Goal: Communication & Community: Answer question/provide support

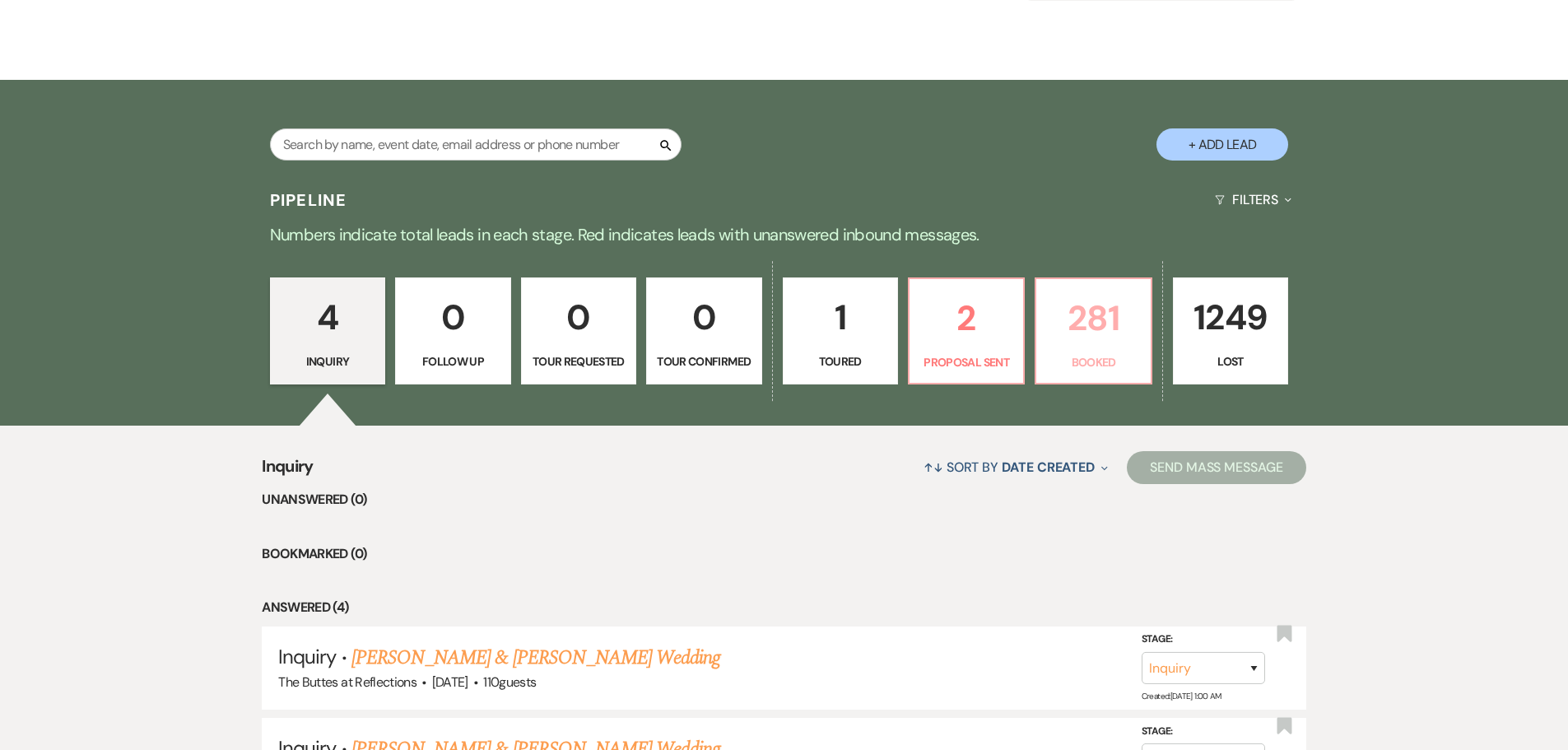
click at [1084, 334] on p "281" at bounding box center [1093, 318] width 94 height 55
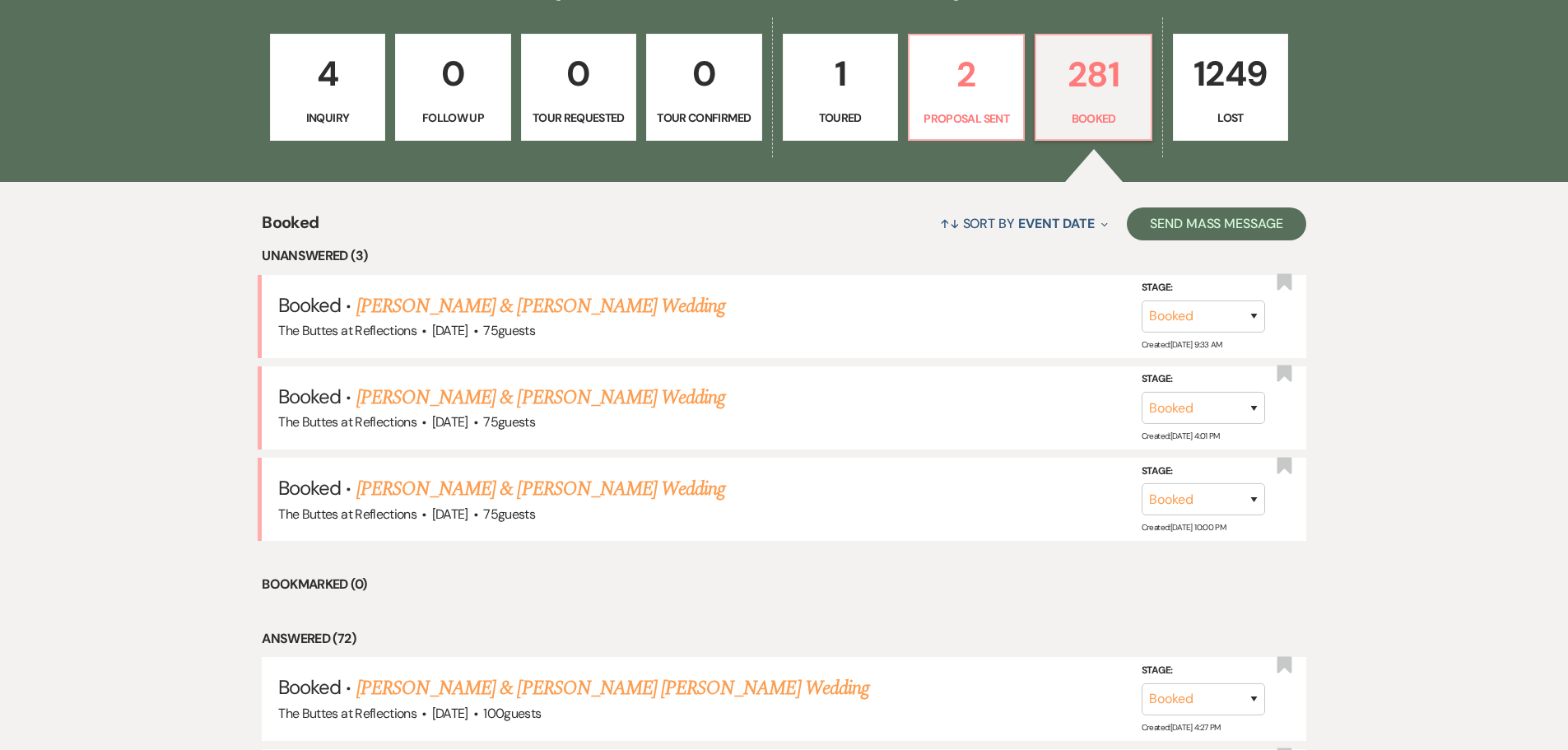
scroll to position [494, 0]
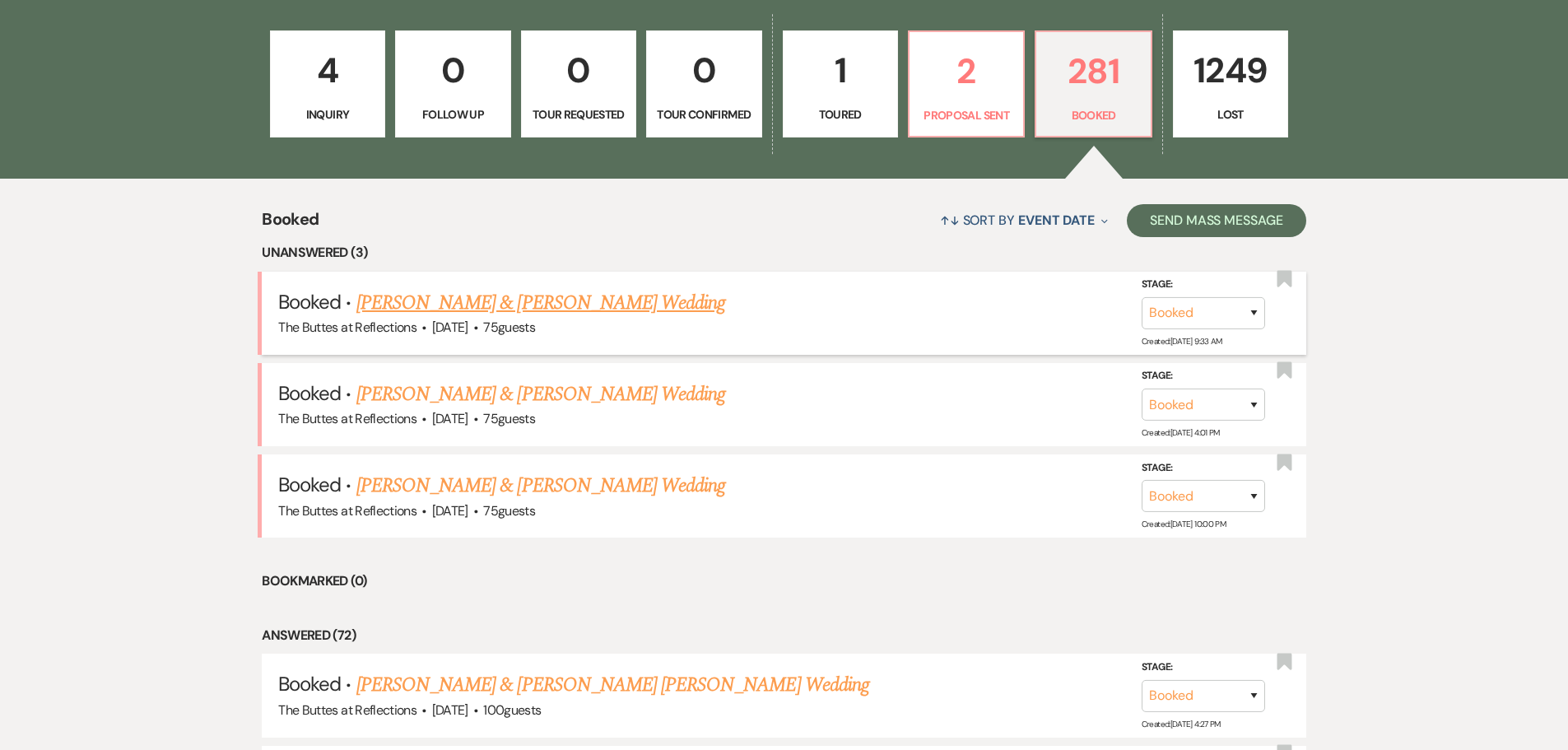
click at [456, 299] on link "[PERSON_NAME] & [PERSON_NAME] Wedding" at bounding box center [541, 303] width 369 height 30
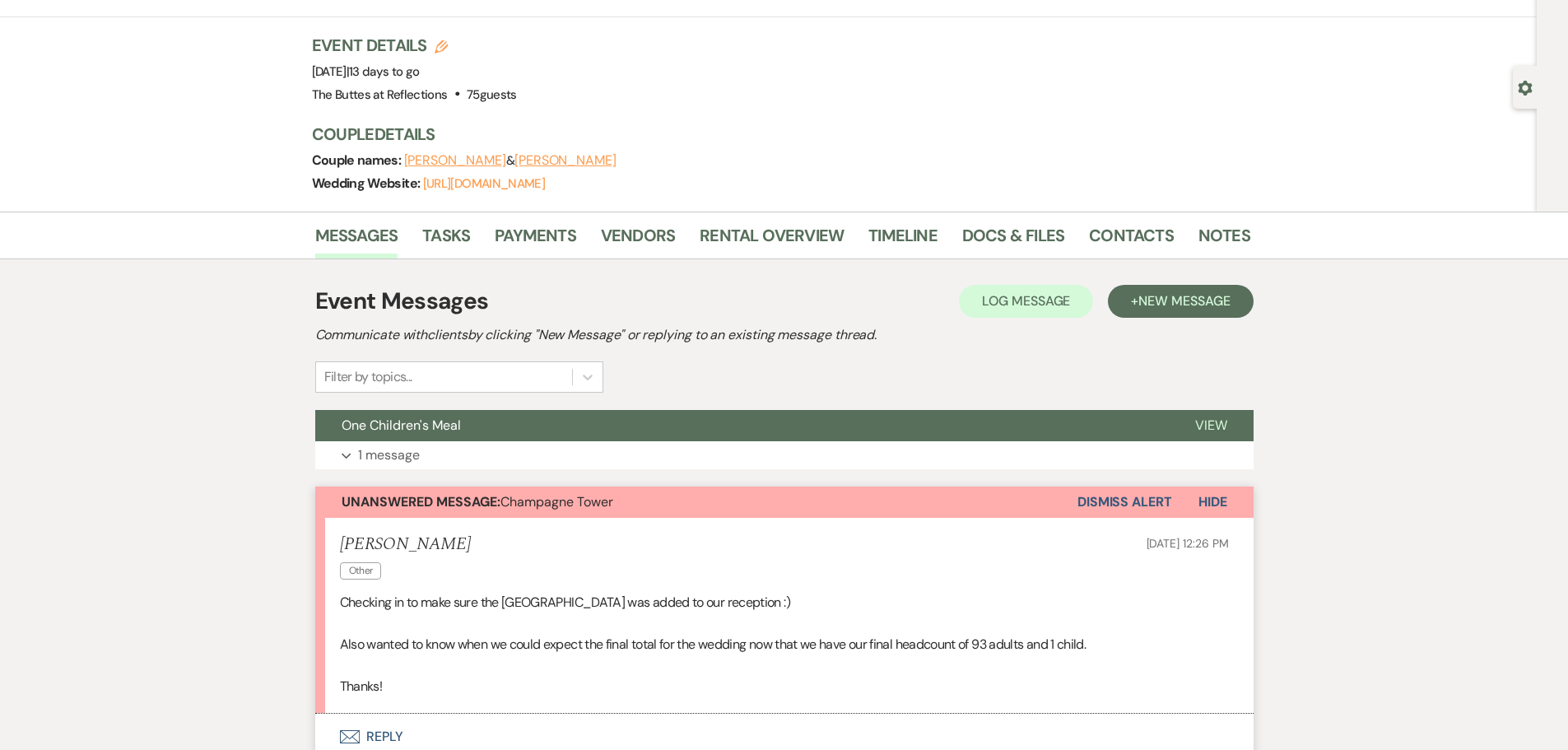
scroll to position [411, 0]
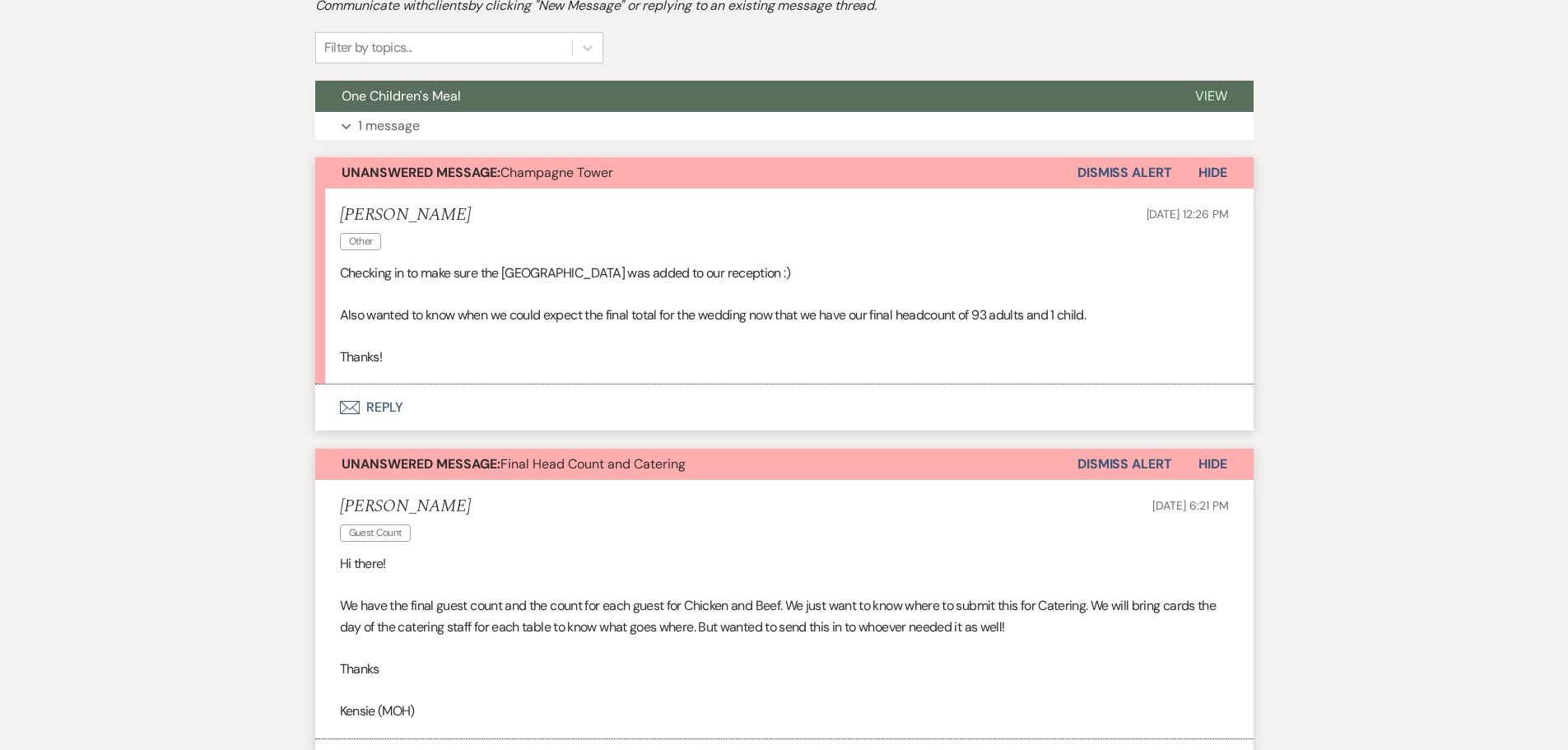
click at [351, 406] on icon "Envelope" at bounding box center [350, 407] width 20 height 13
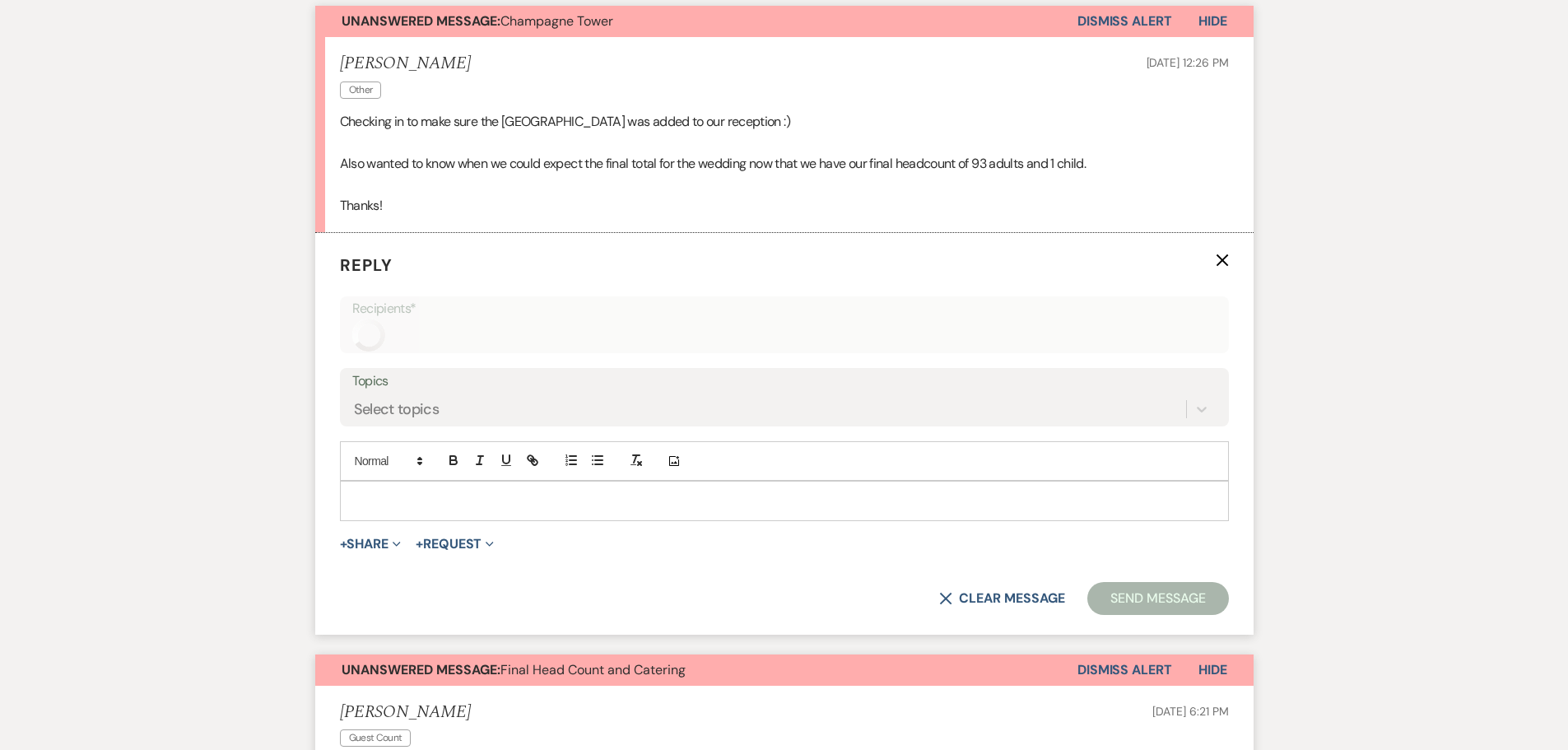
scroll to position [592, 0]
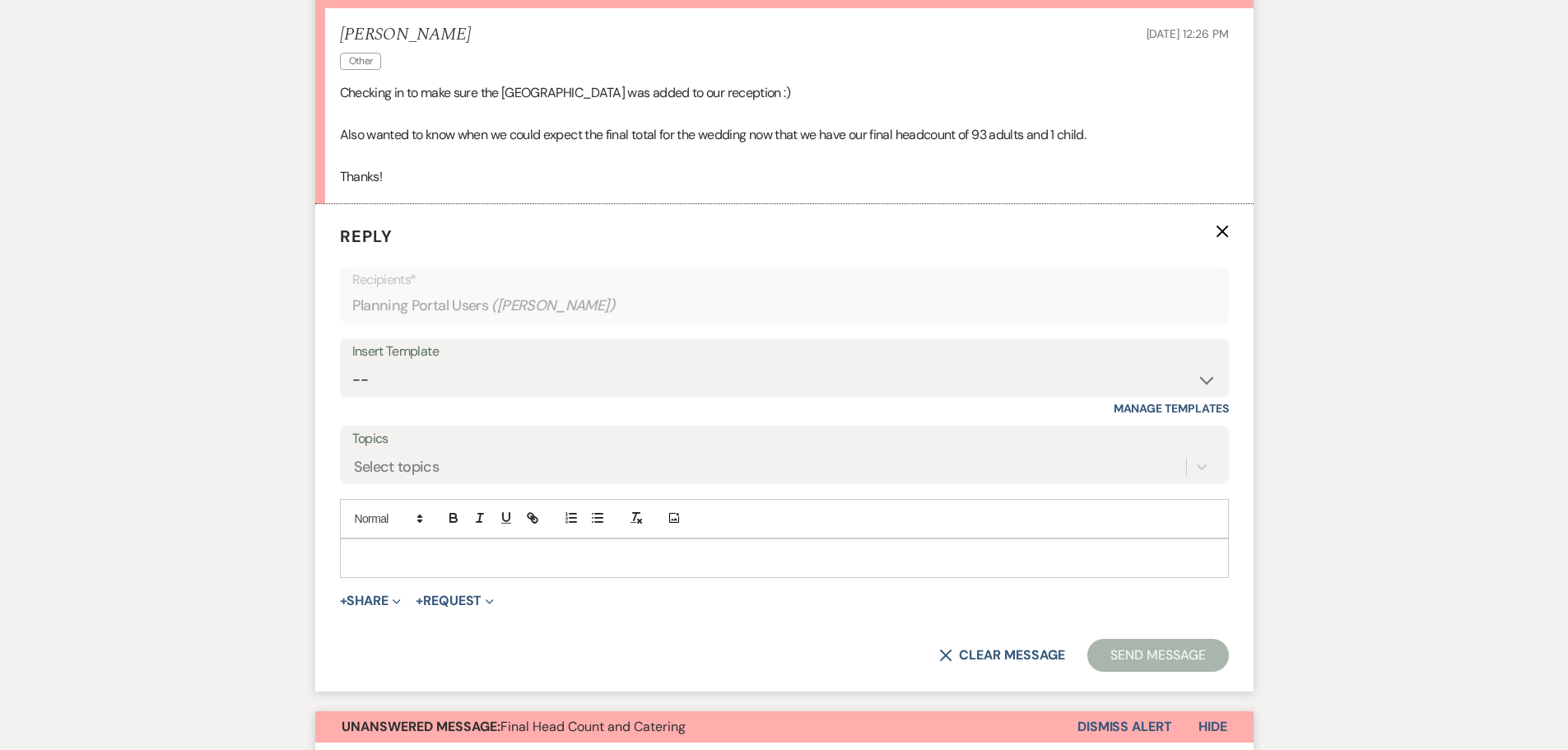
click at [363, 558] on p at bounding box center [784, 558] width 863 height 18
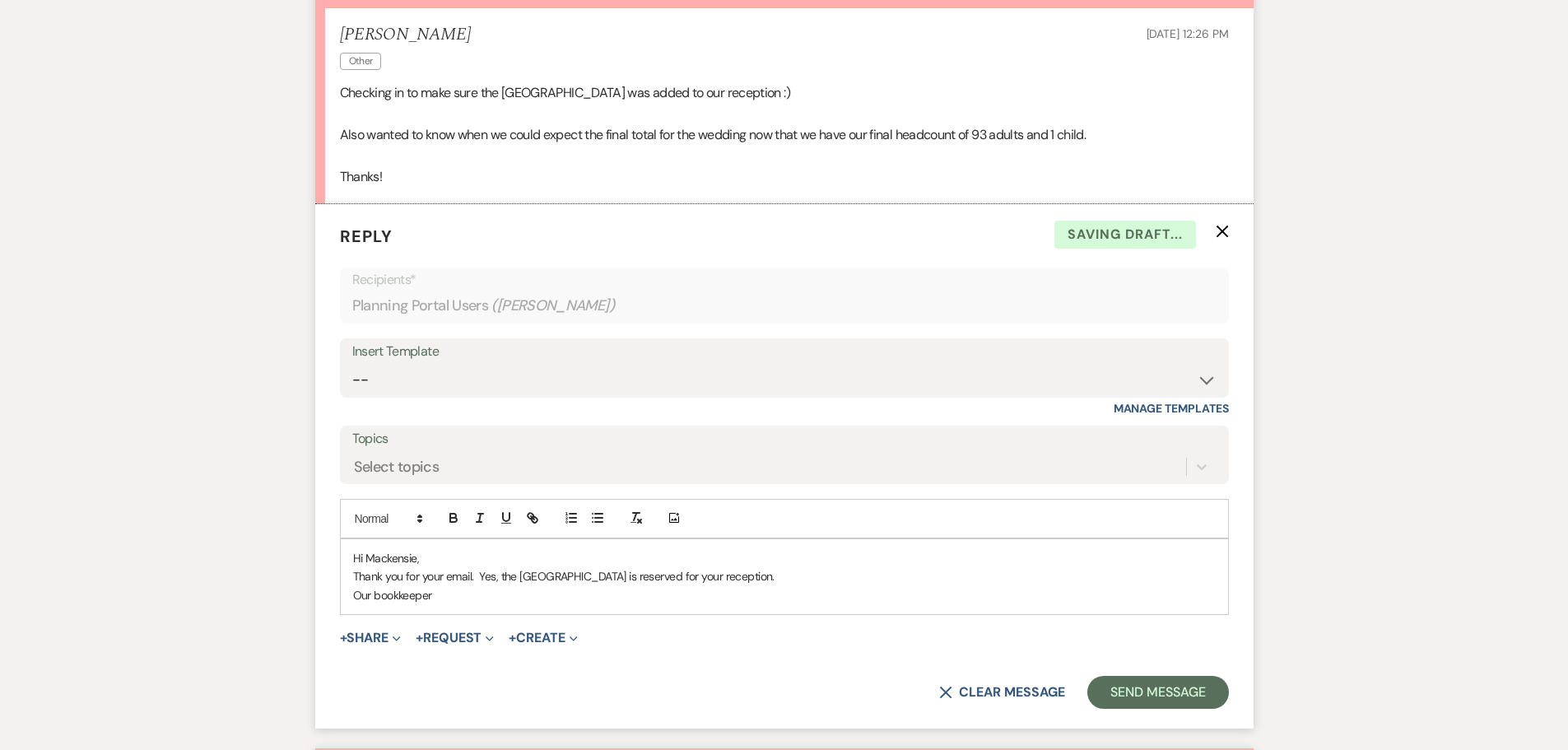
drag, startPoint x: 452, startPoint y: 251, endPoint x: 536, endPoint y: 479, distance: 243.0
click at [453, 254] on form "Reply X Saving draft... Recipients* Planning Portal Users ( Jeani Towner ) Inse…" at bounding box center [784, 466] width 938 height 524
click at [438, 598] on p "Our bookkeeper" at bounding box center [784, 595] width 863 height 18
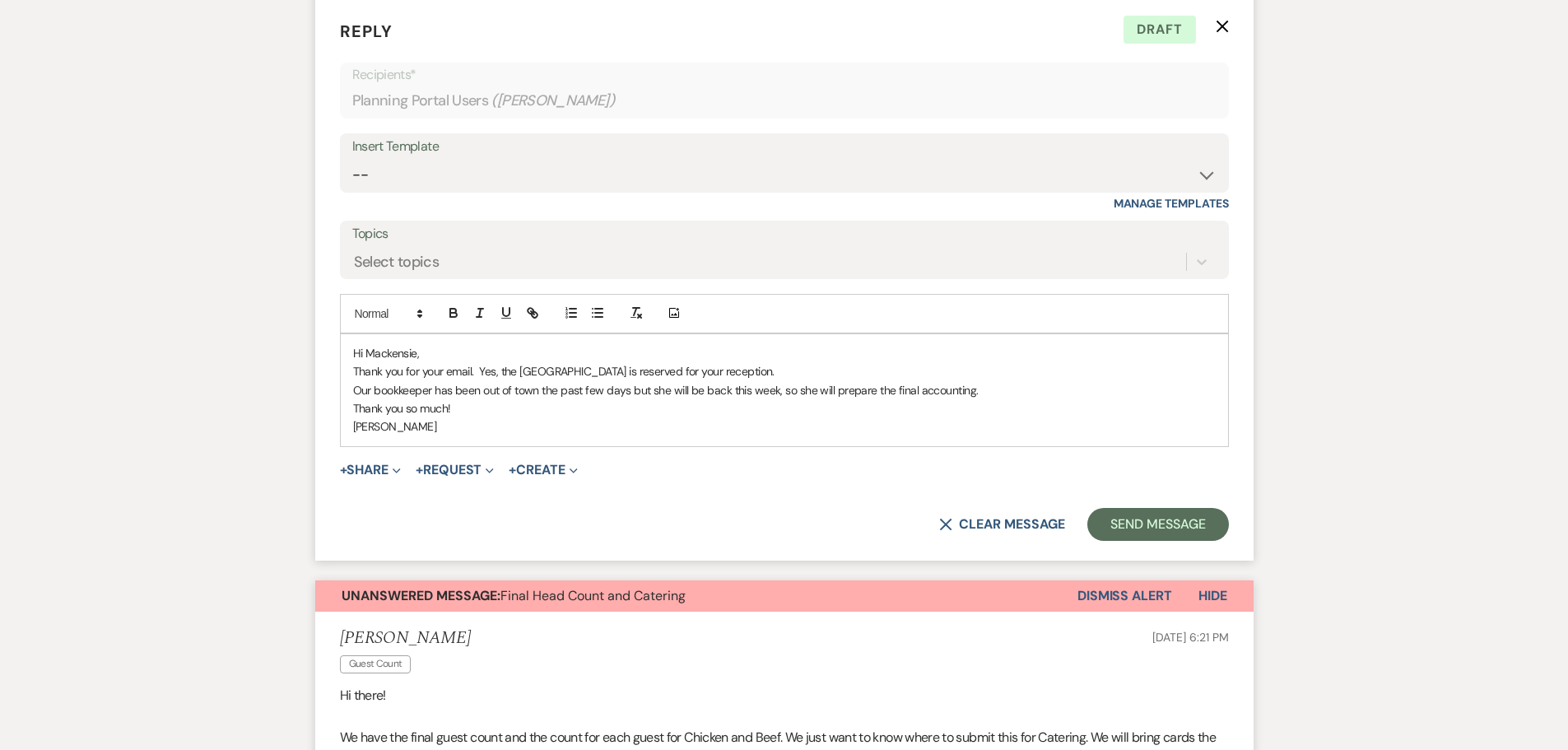
scroll to position [823, 0]
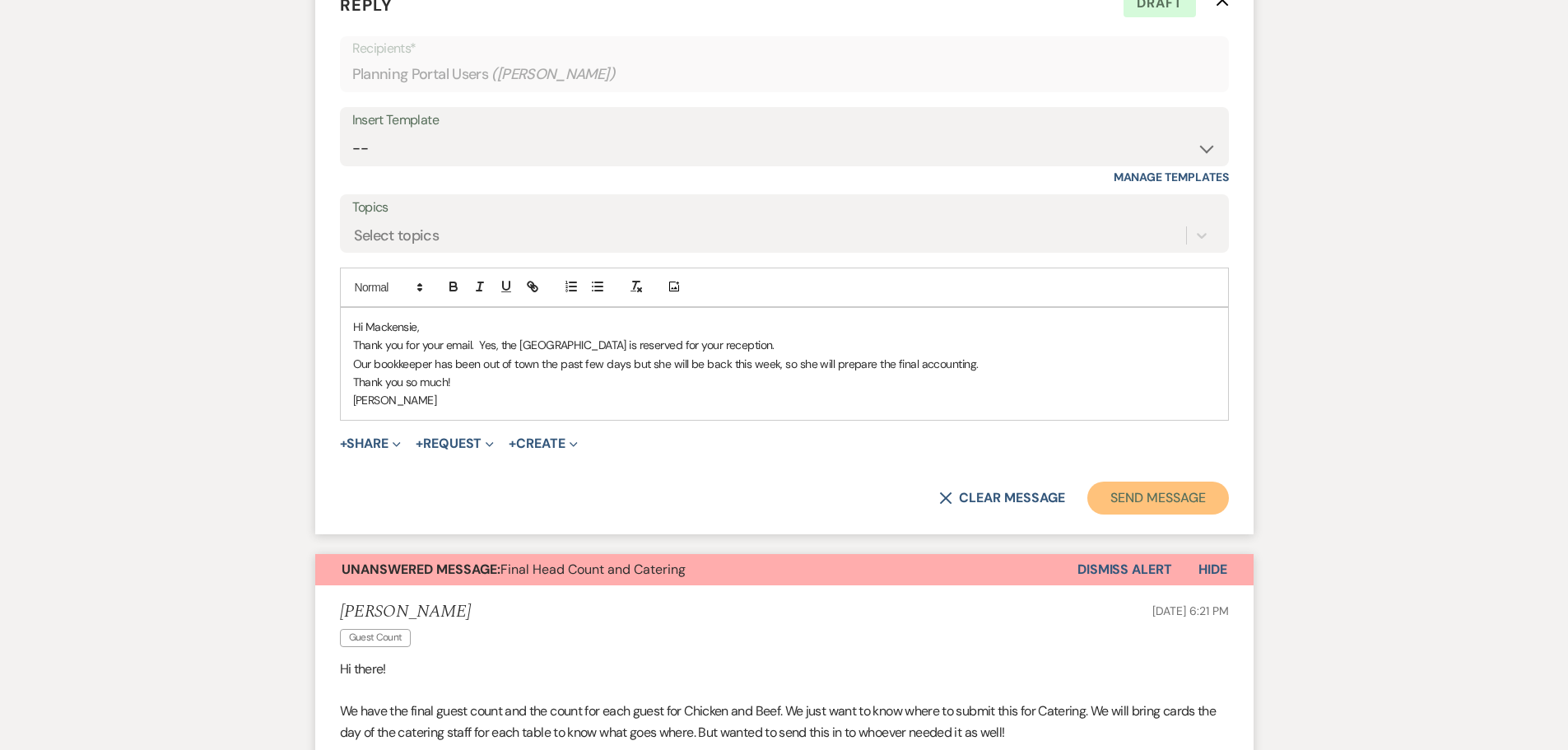
click at [1141, 495] on button "Send Message" at bounding box center [1158, 498] width 141 height 33
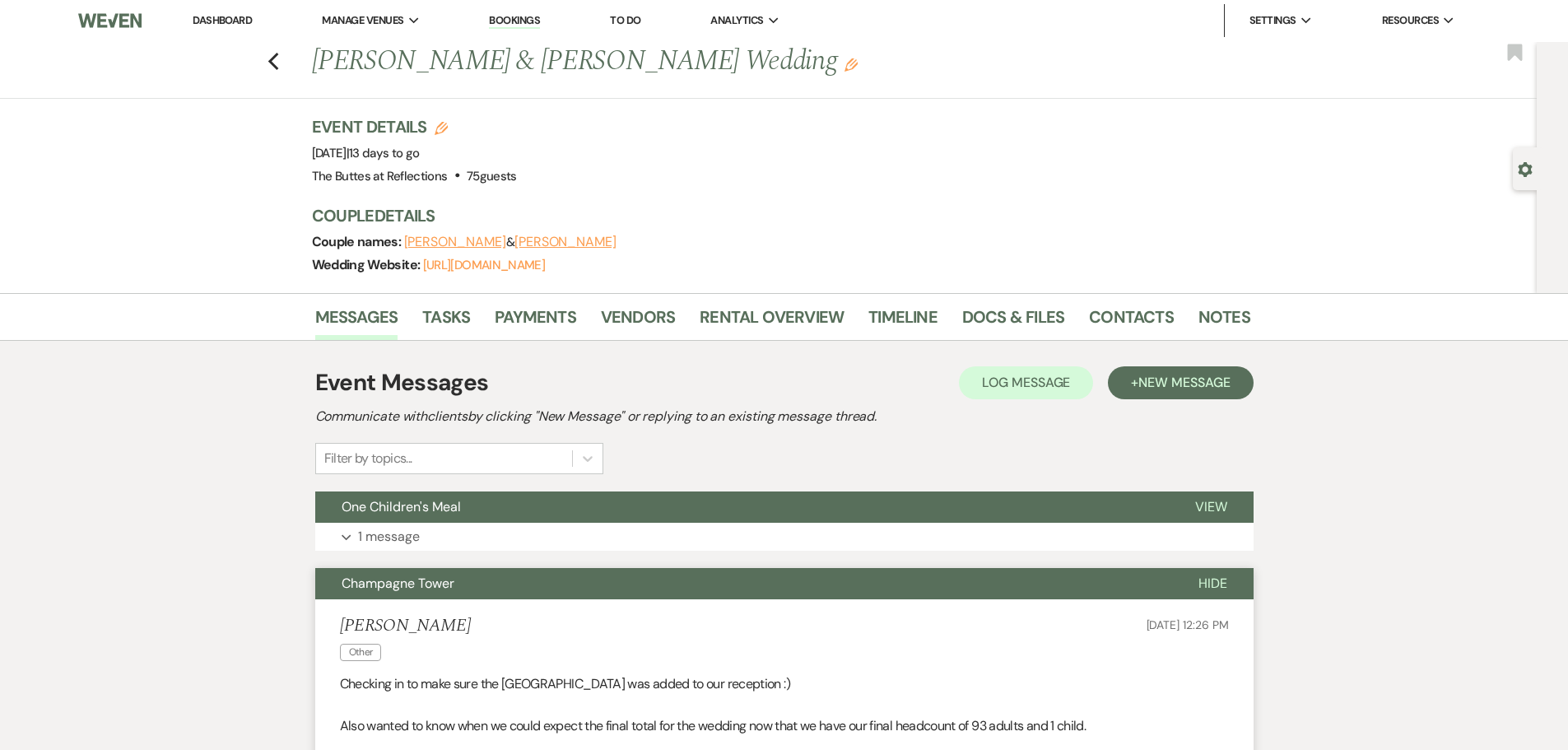
scroll to position [0, 0]
click at [278, 59] on use "button" at bounding box center [273, 63] width 11 height 18
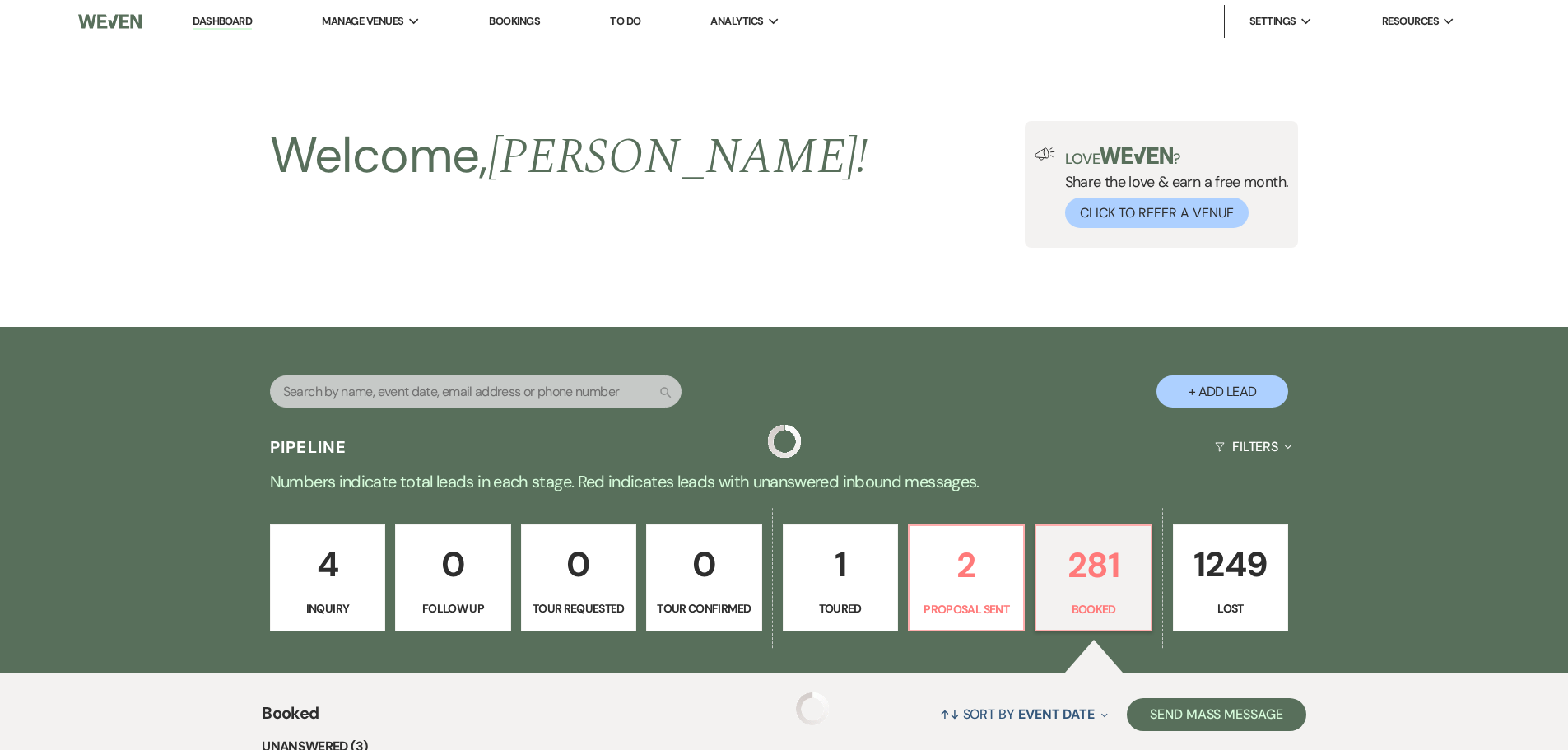
scroll to position [494, 0]
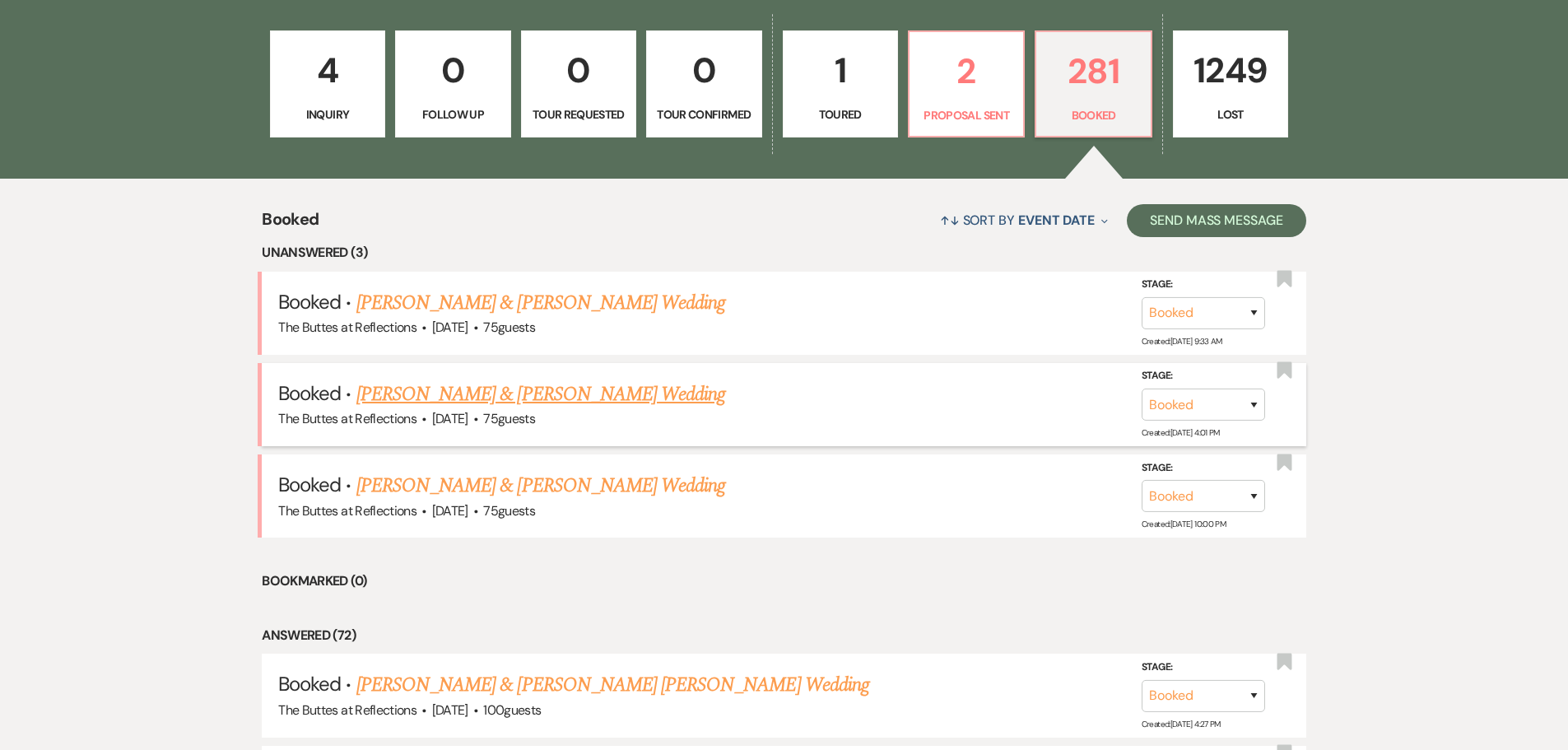
click at [473, 393] on link "[PERSON_NAME] & [PERSON_NAME] Wedding" at bounding box center [541, 395] width 369 height 30
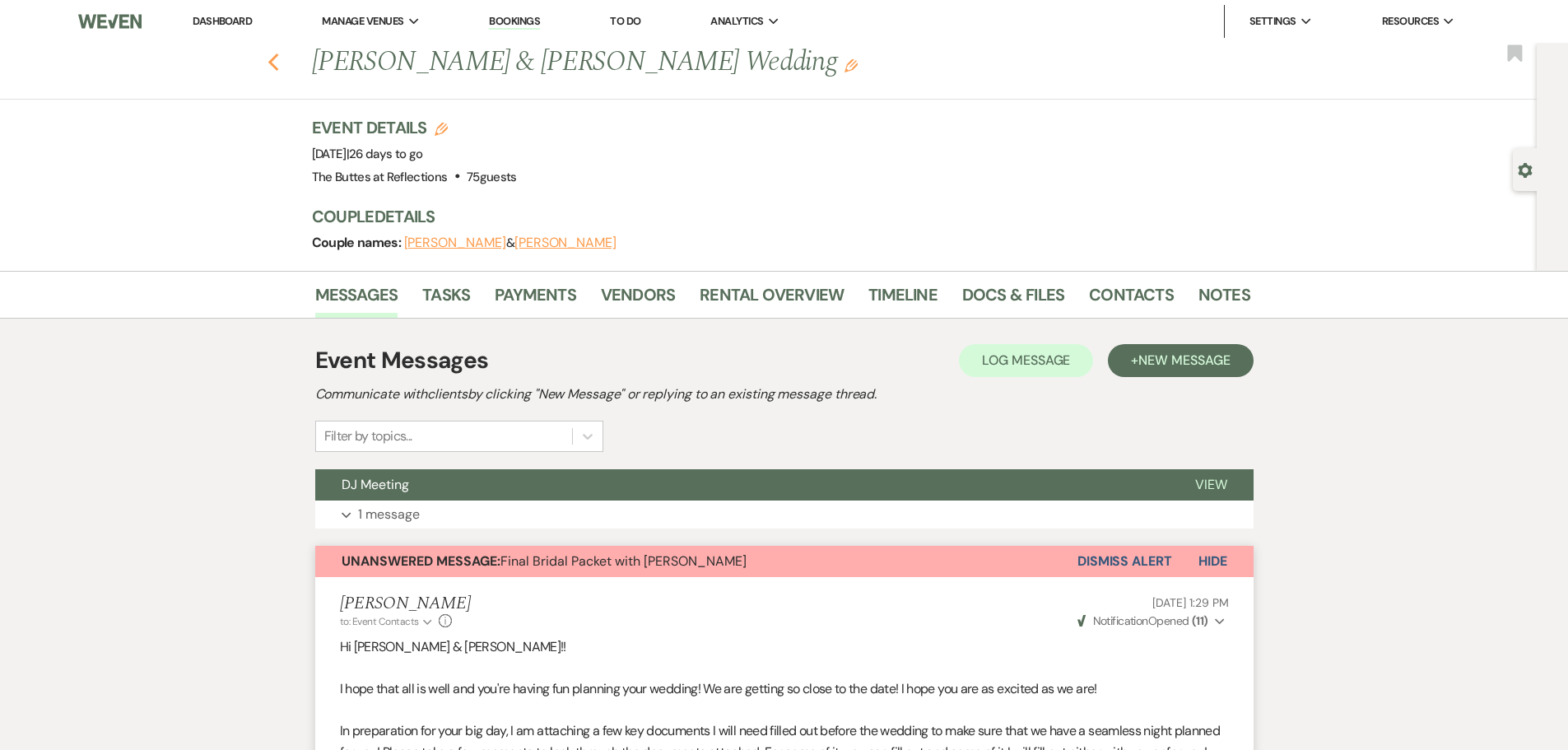
click at [278, 65] on use "button" at bounding box center [273, 63] width 11 height 18
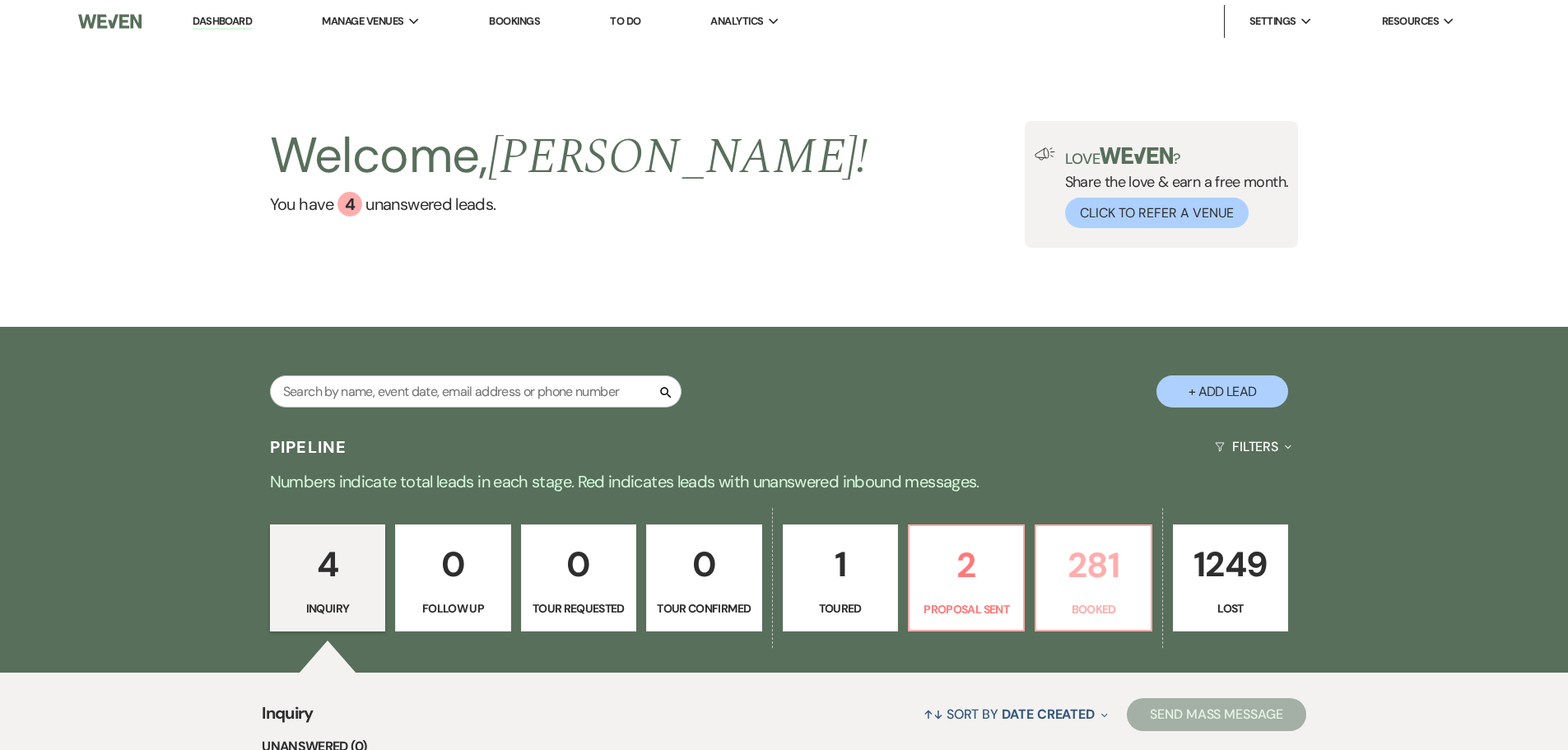
click at [1070, 582] on p "281" at bounding box center [1093, 565] width 94 height 55
click at [300, 391] on input "text" at bounding box center [475, 391] width 411 height 32
type input "garrett, erin"
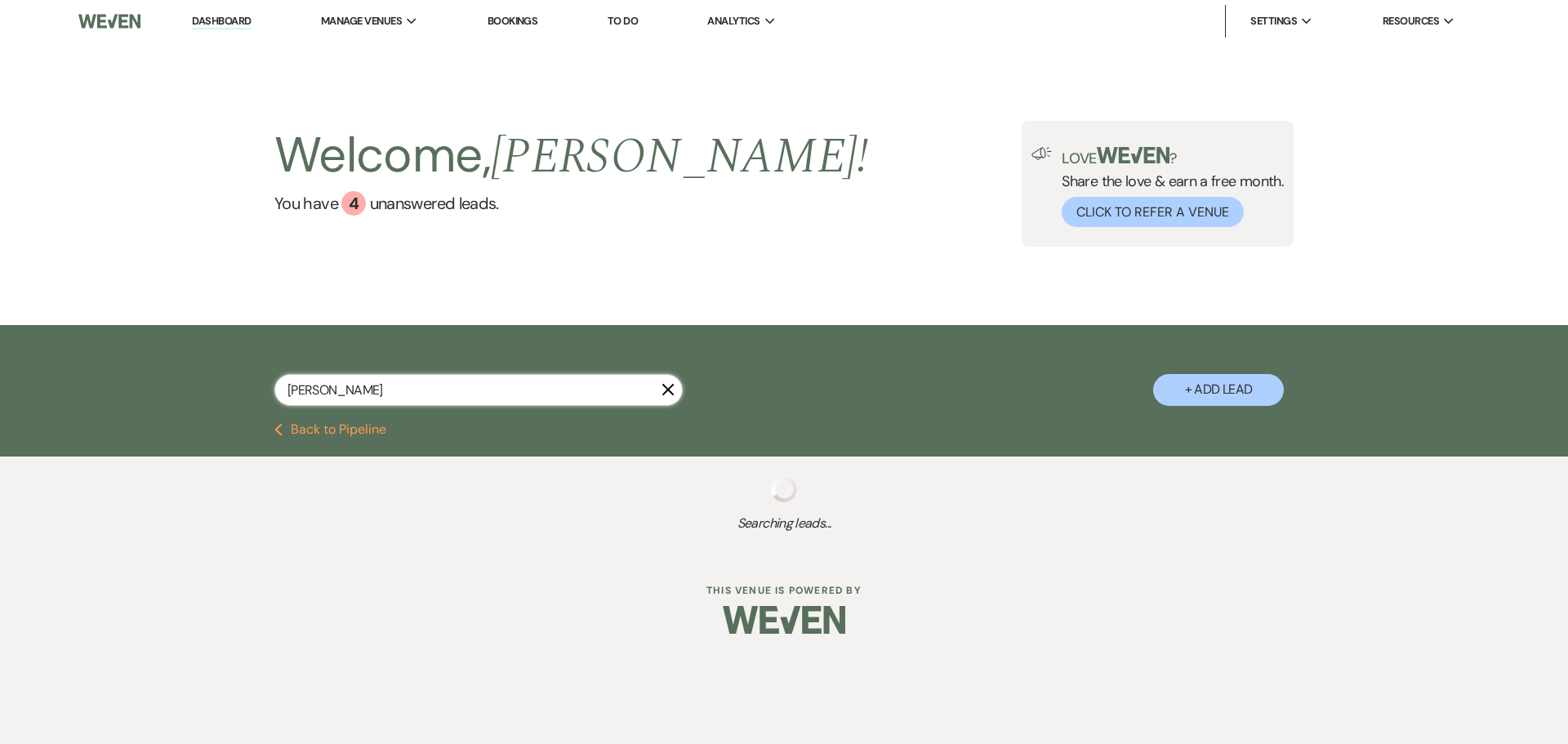
select select "8"
select select "5"
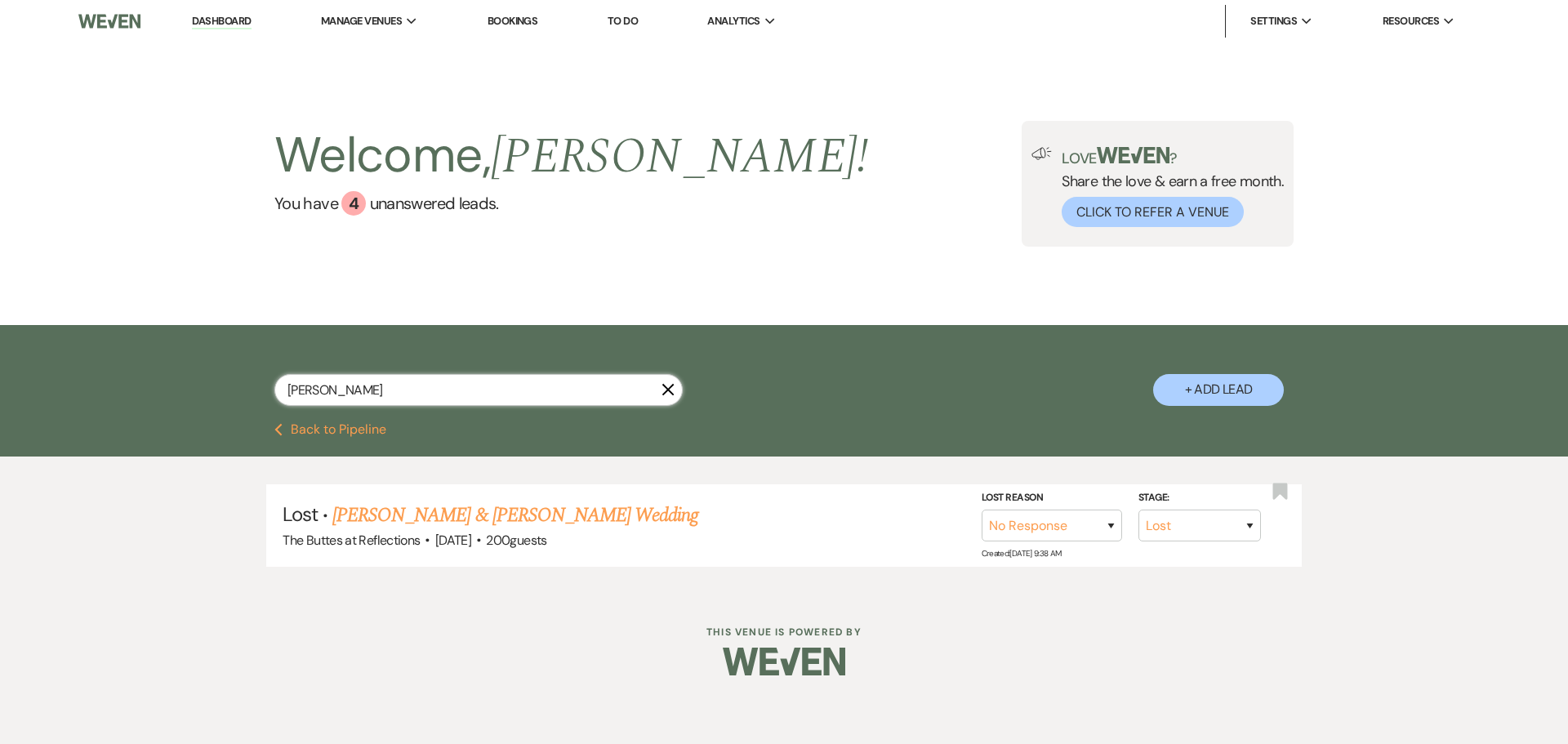
drag, startPoint x: 369, startPoint y: 392, endPoint x: 280, endPoint y: 390, distance: 89.0
click at [280, 390] on input "garrett, erin" at bounding box center [478, 390] width 408 height 32
click at [356, 401] on input "text" at bounding box center [478, 390] width 408 height 32
click at [298, 388] on input "text" at bounding box center [478, 390] width 408 height 32
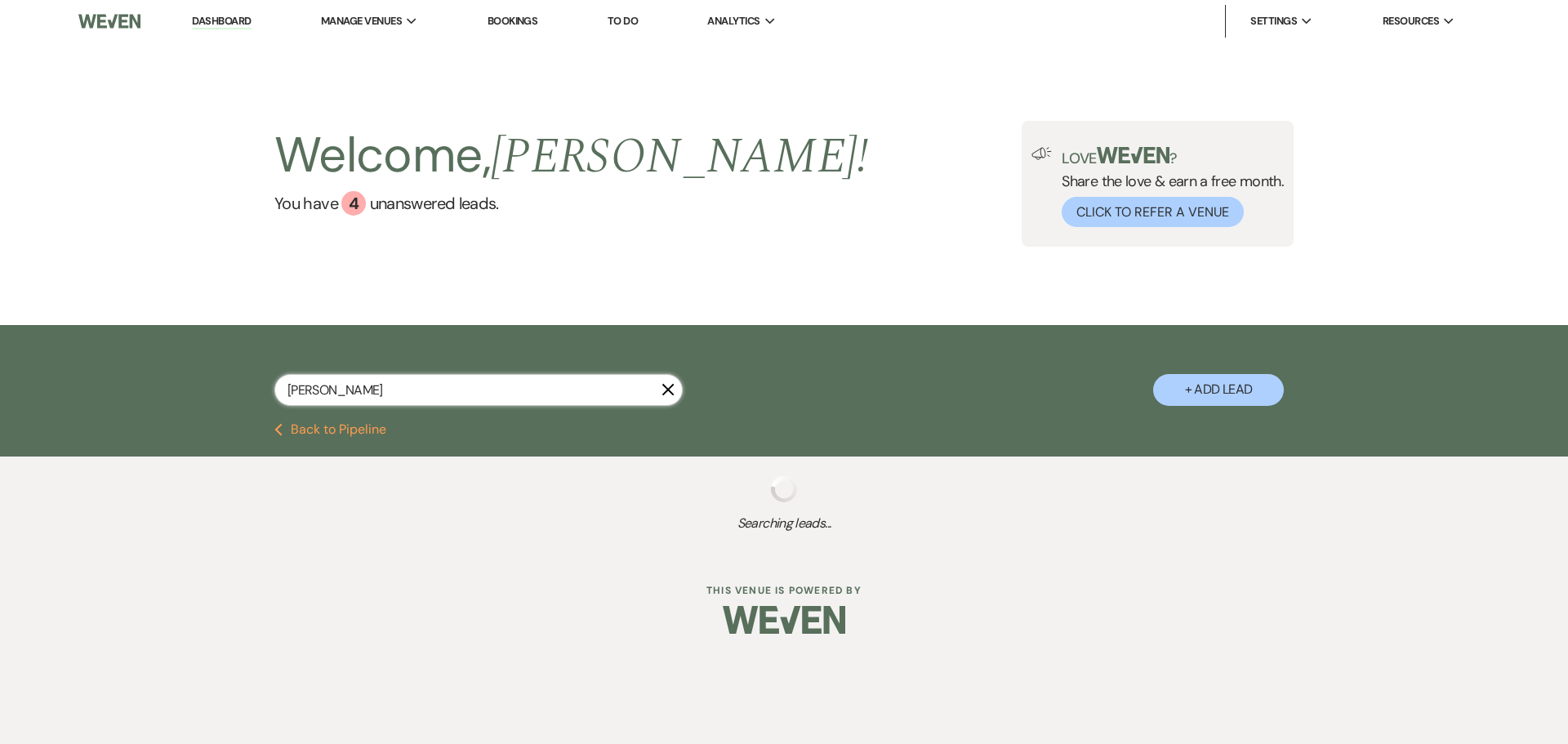
type input "Erin"
select select "8"
select select "7"
select select "8"
select select "5"
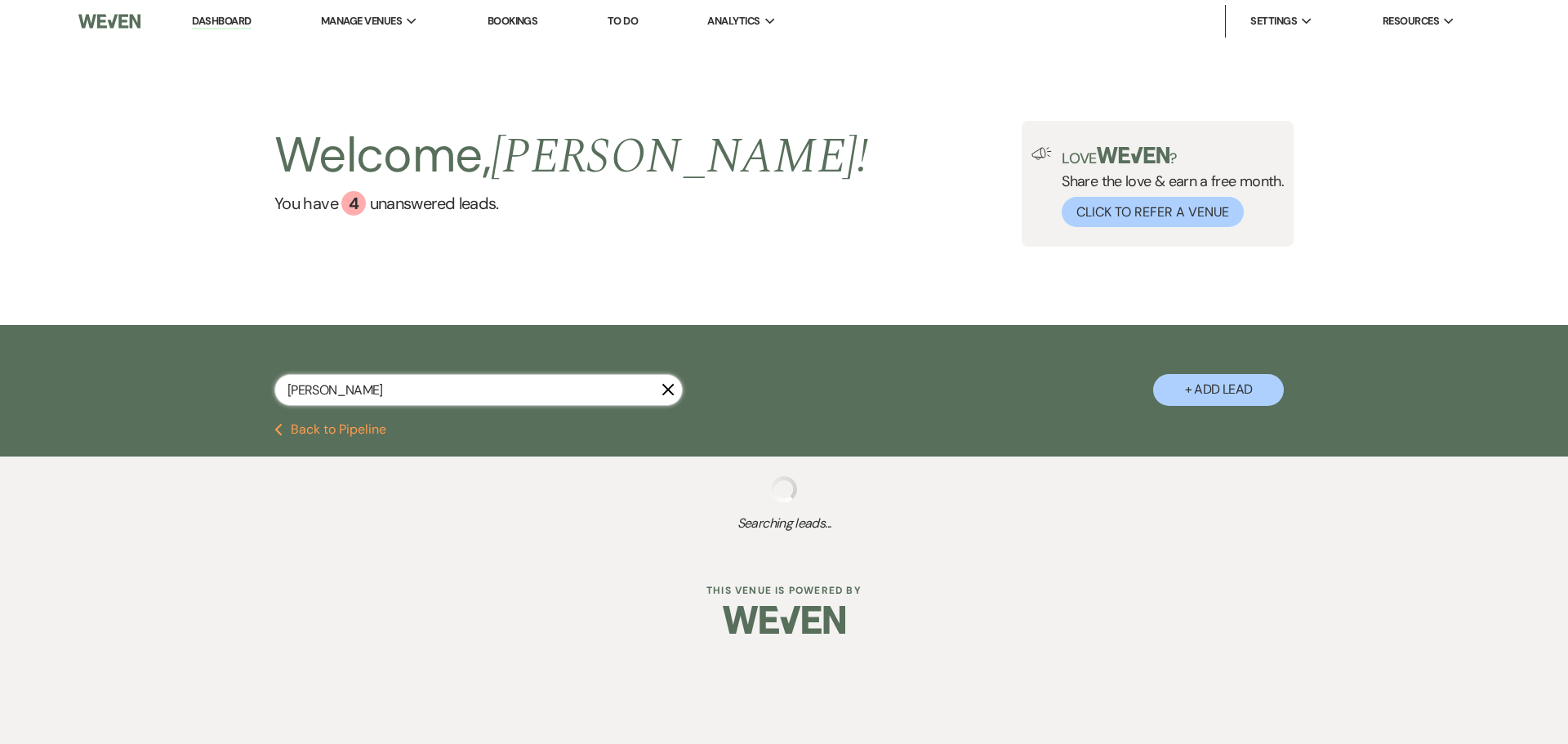
select select "8"
select select "5"
select select "8"
select select "5"
select select "8"
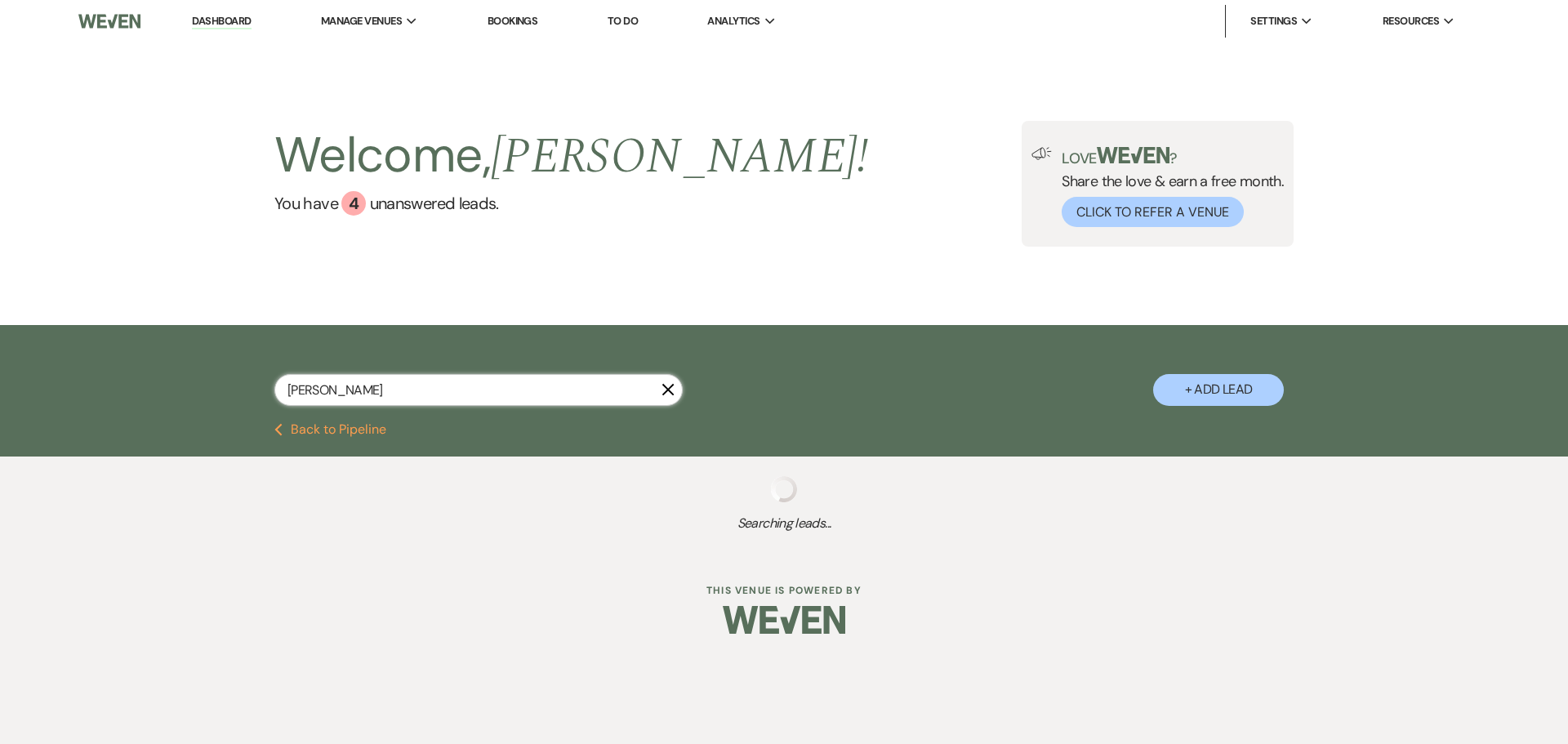
select select "5"
select select "8"
select select "4"
select select "8"
select select "5"
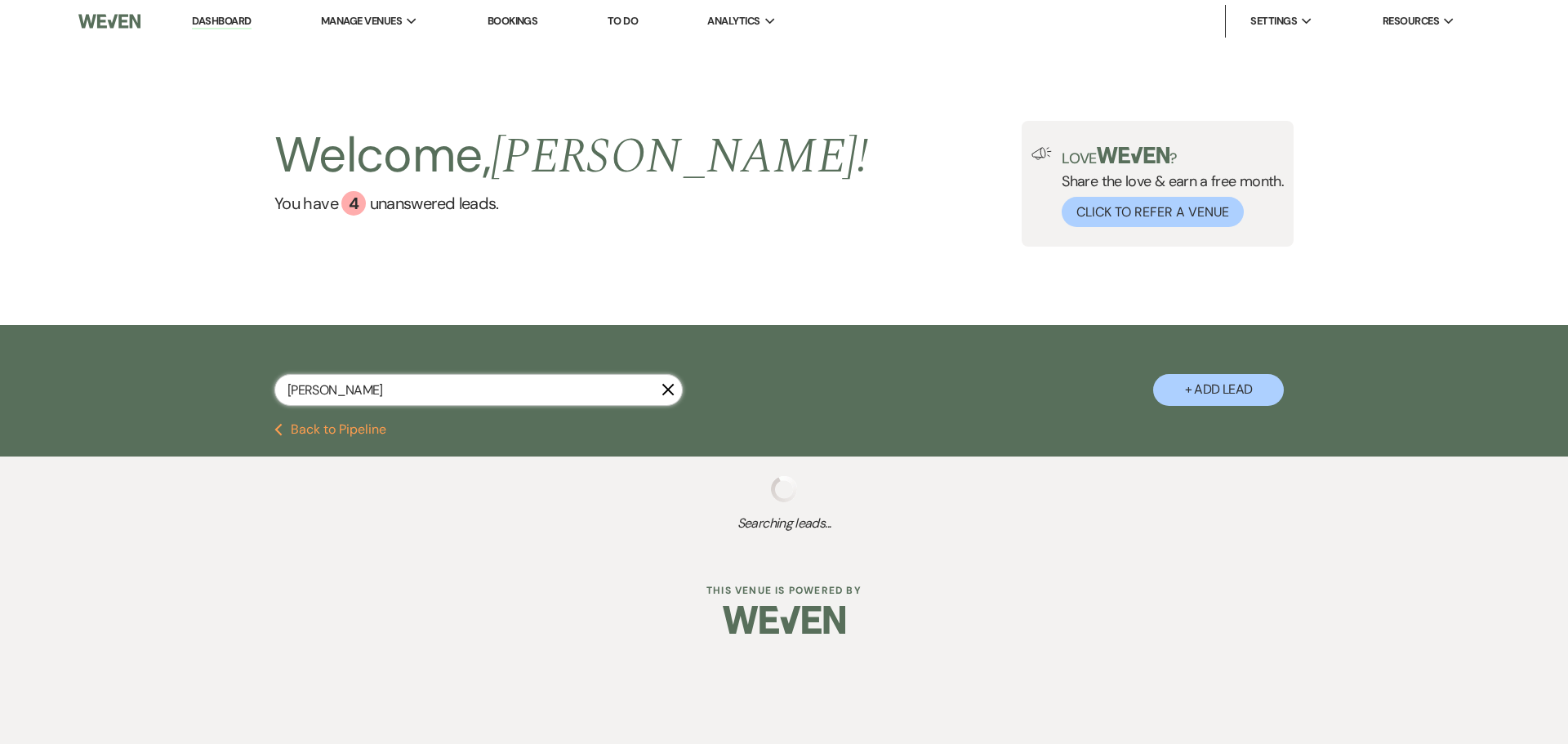
select select "8"
select select "5"
select select "8"
select select "5"
select select "8"
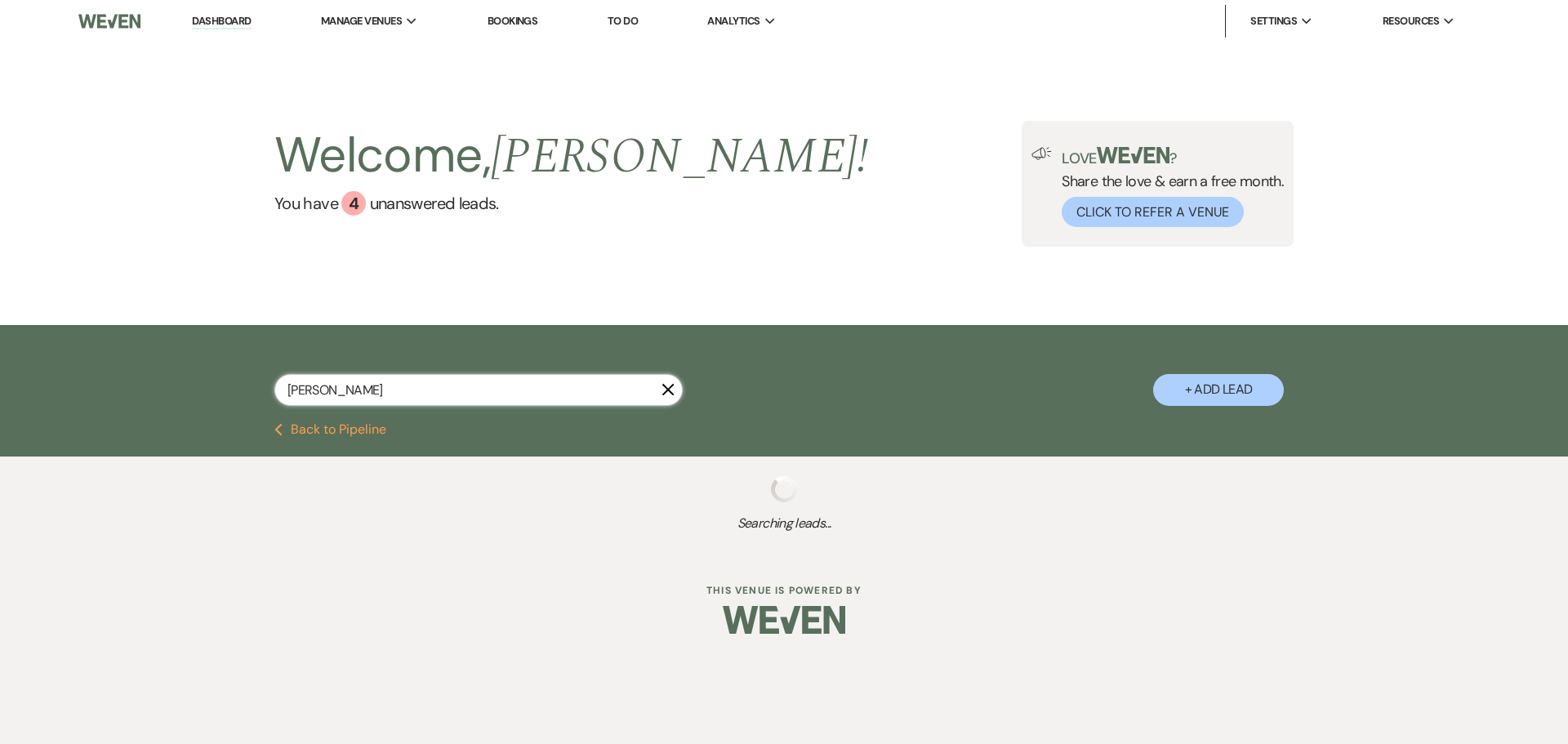
select select "5"
select select "8"
select select "5"
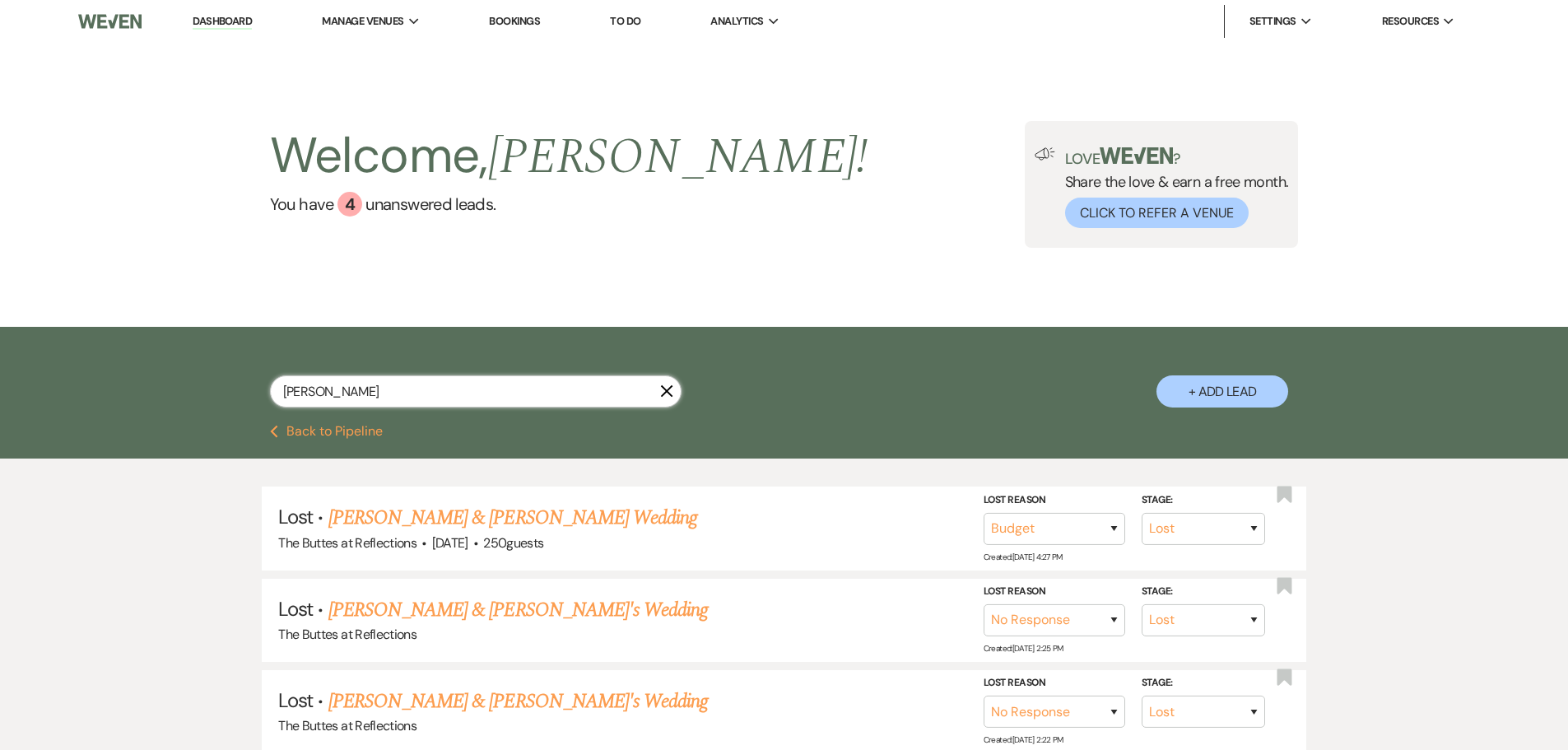
type input "Erin"
click at [665, 387] on icon "X" at bounding box center [667, 391] width 13 height 13
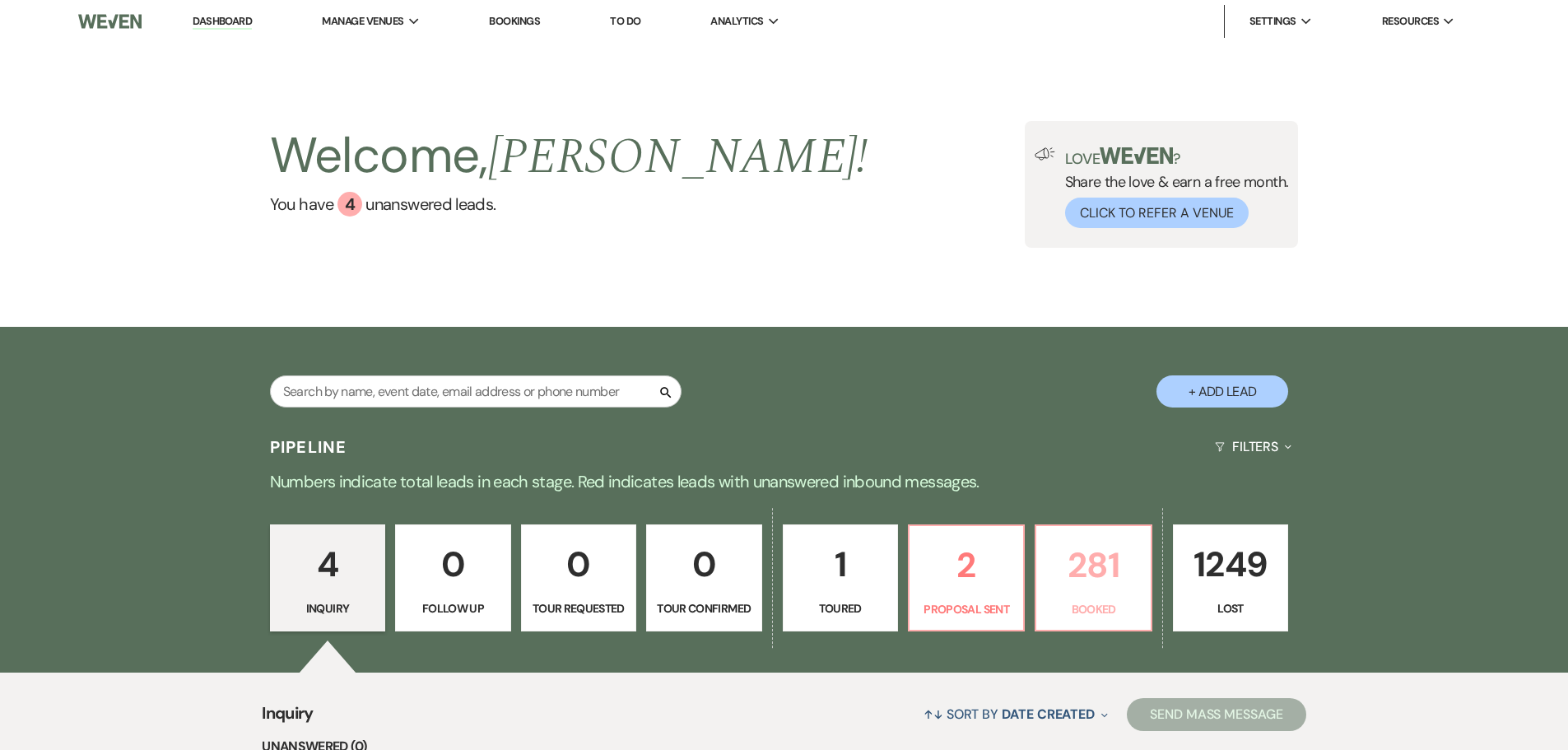
click at [1078, 574] on p "281" at bounding box center [1093, 565] width 94 height 55
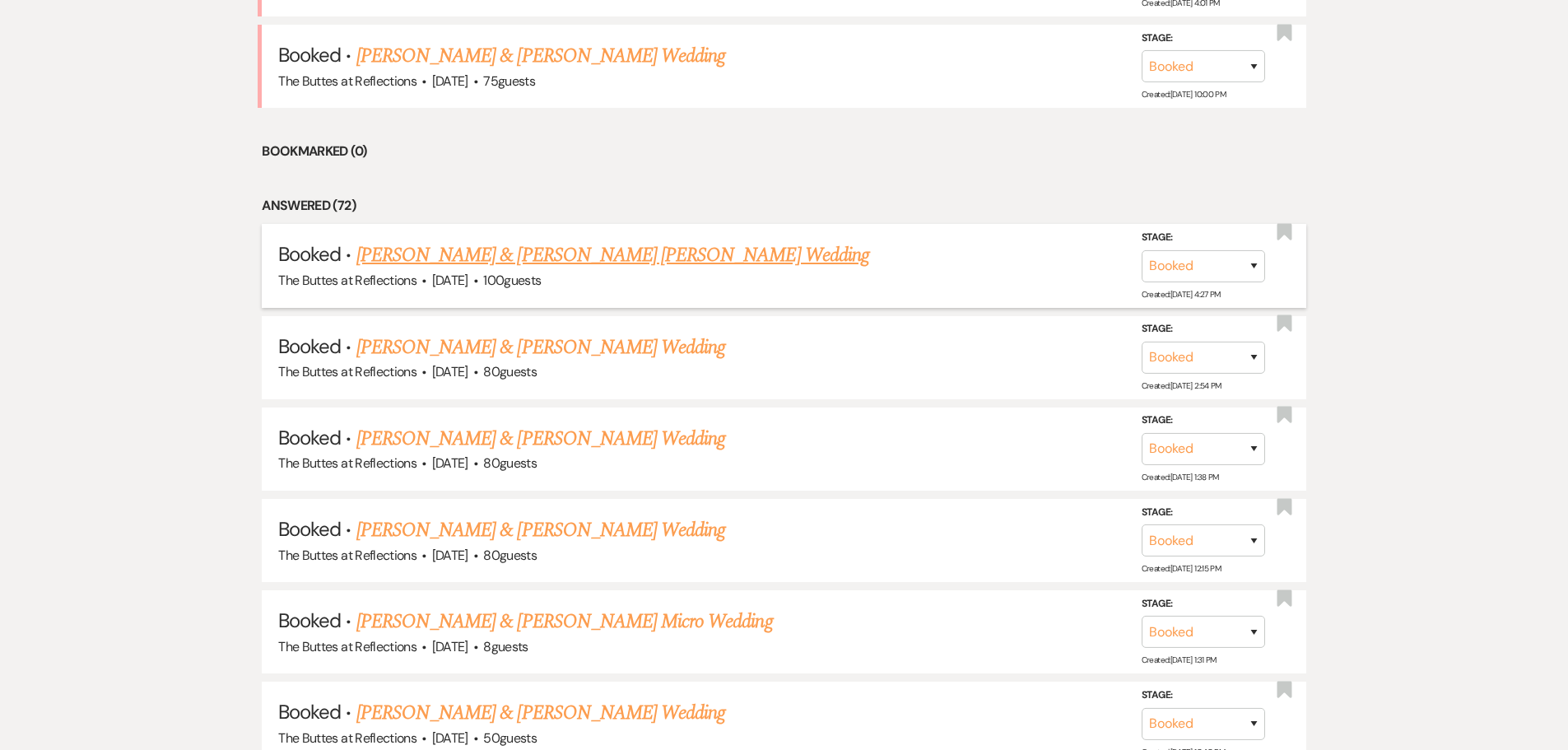
scroll to position [949, 0]
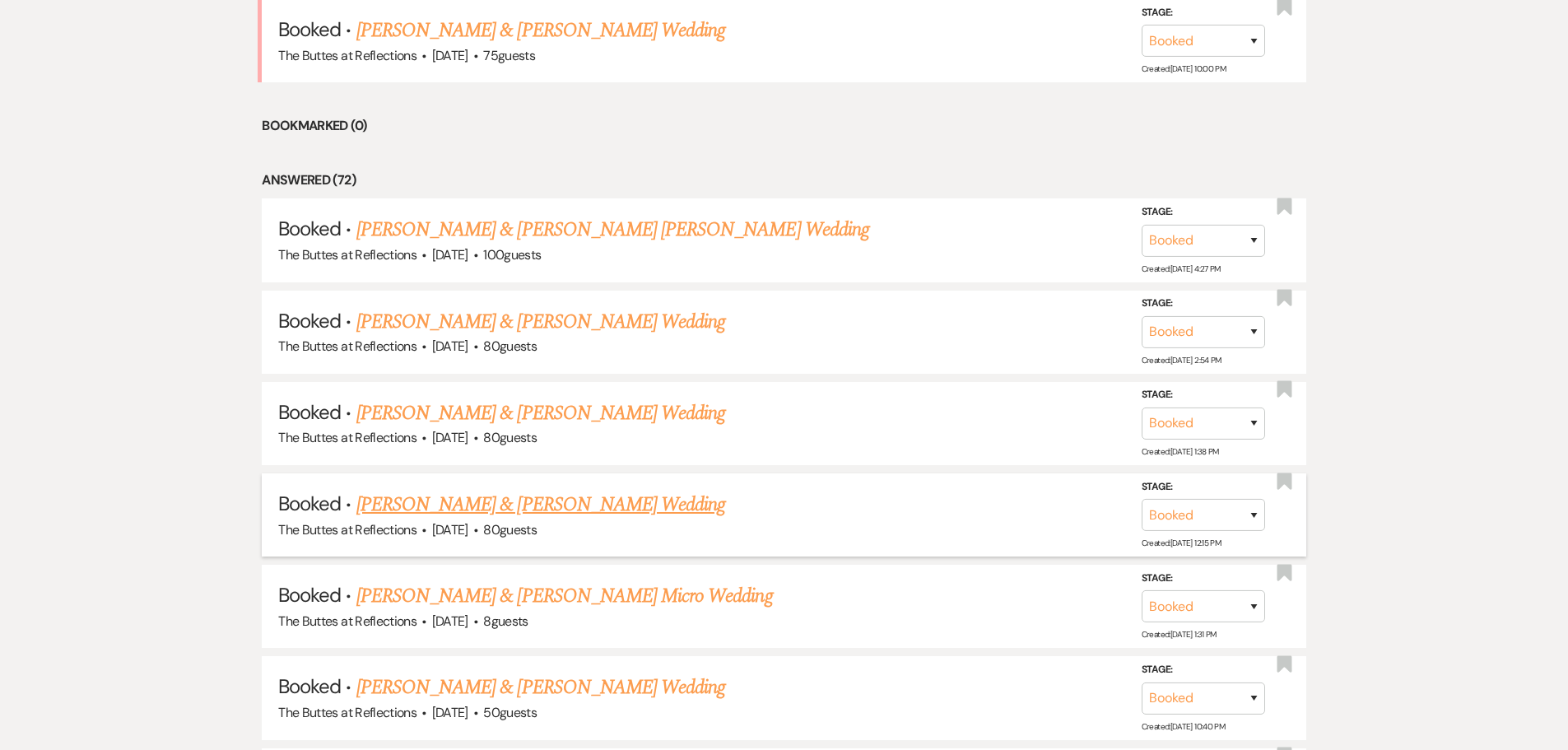
click at [460, 501] on link "[PERSON_NAME] & [PERSON_NAME] Wedding" at bounding box center [541, 504] width 369 height 30
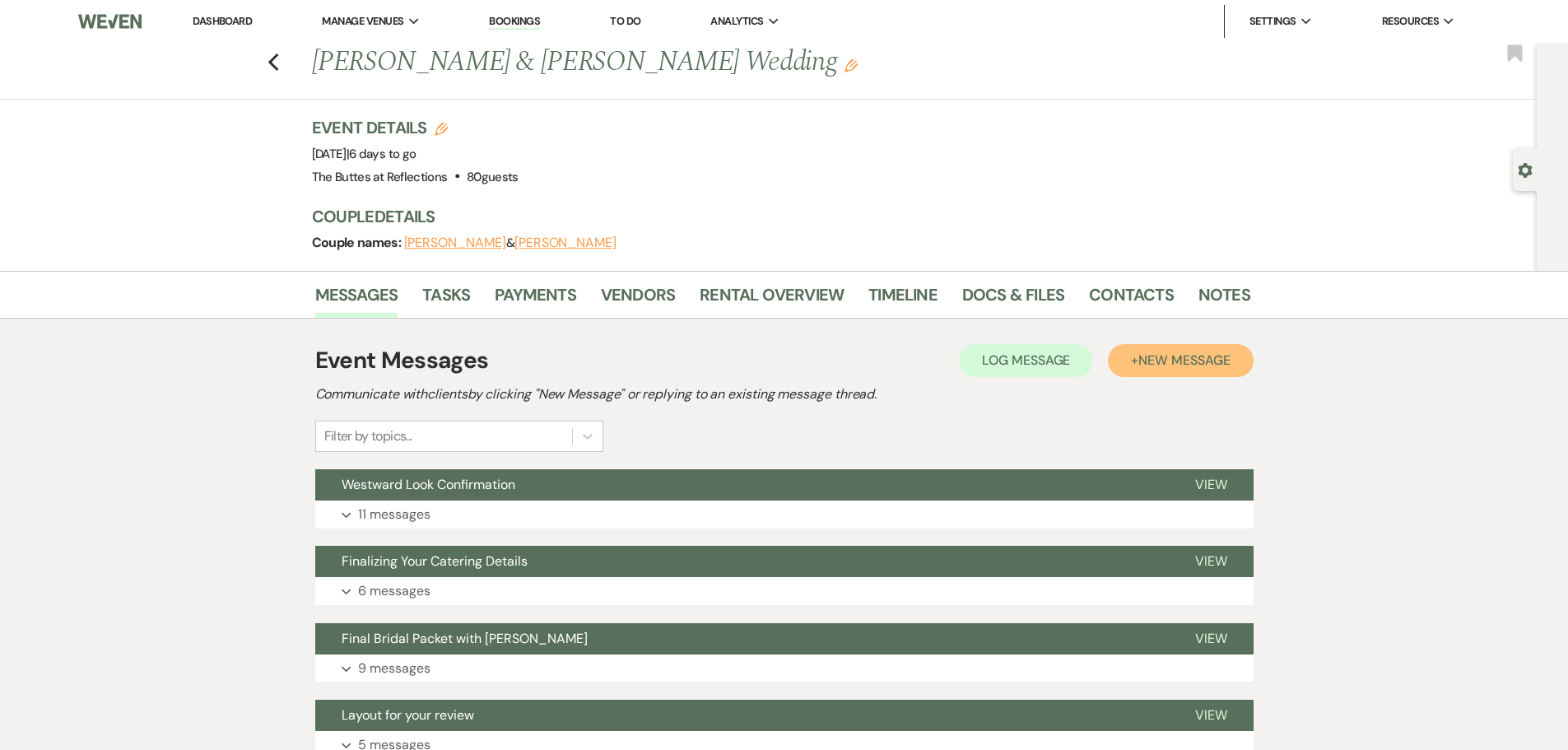
click at [1148, 356] on span "New Message" at bounding box center [1184, 360] width 91 height 17
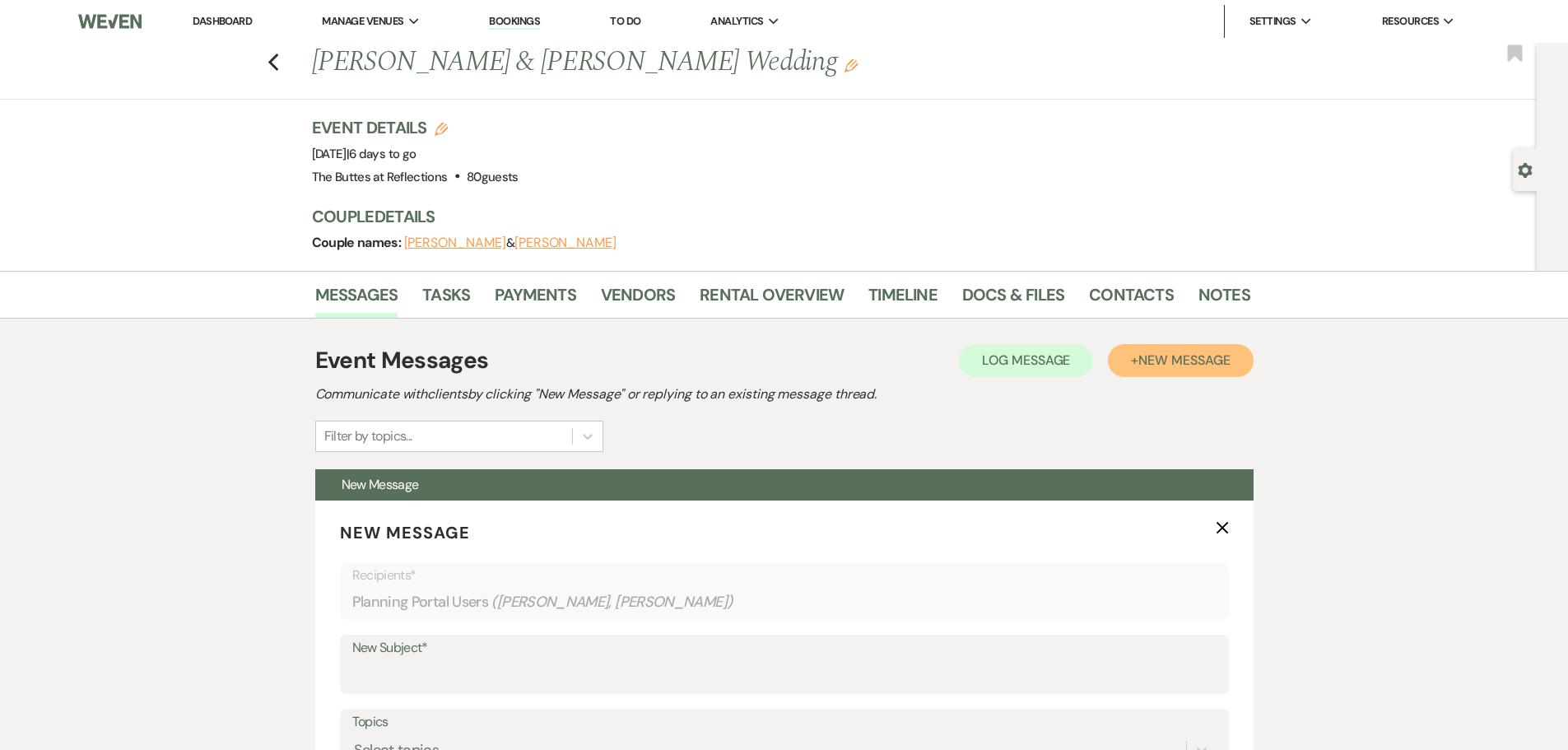
click at [1149, 357] on span "New Message" at bounding box center [1184, 360] width 91 height 17
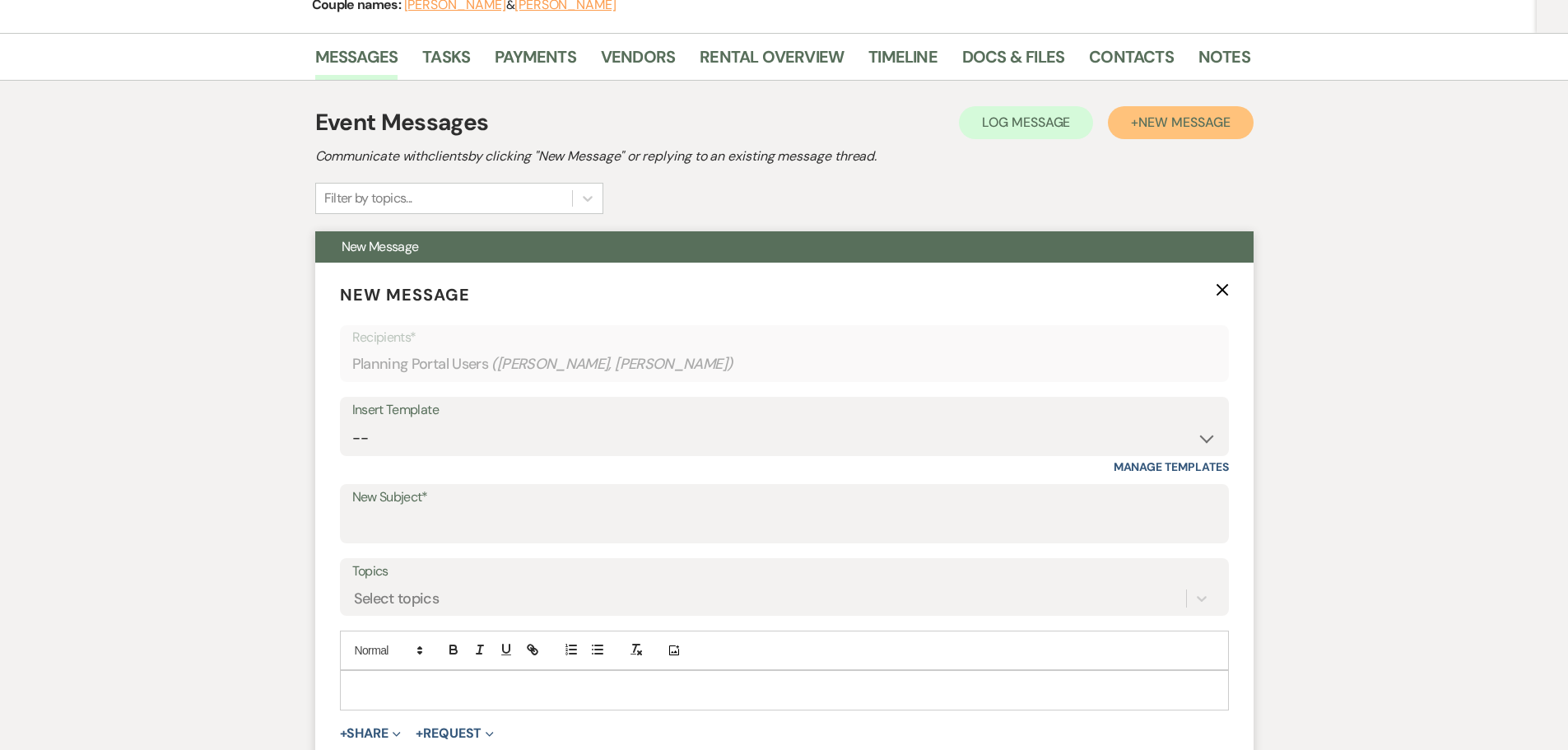
scroll to position [247, 0]
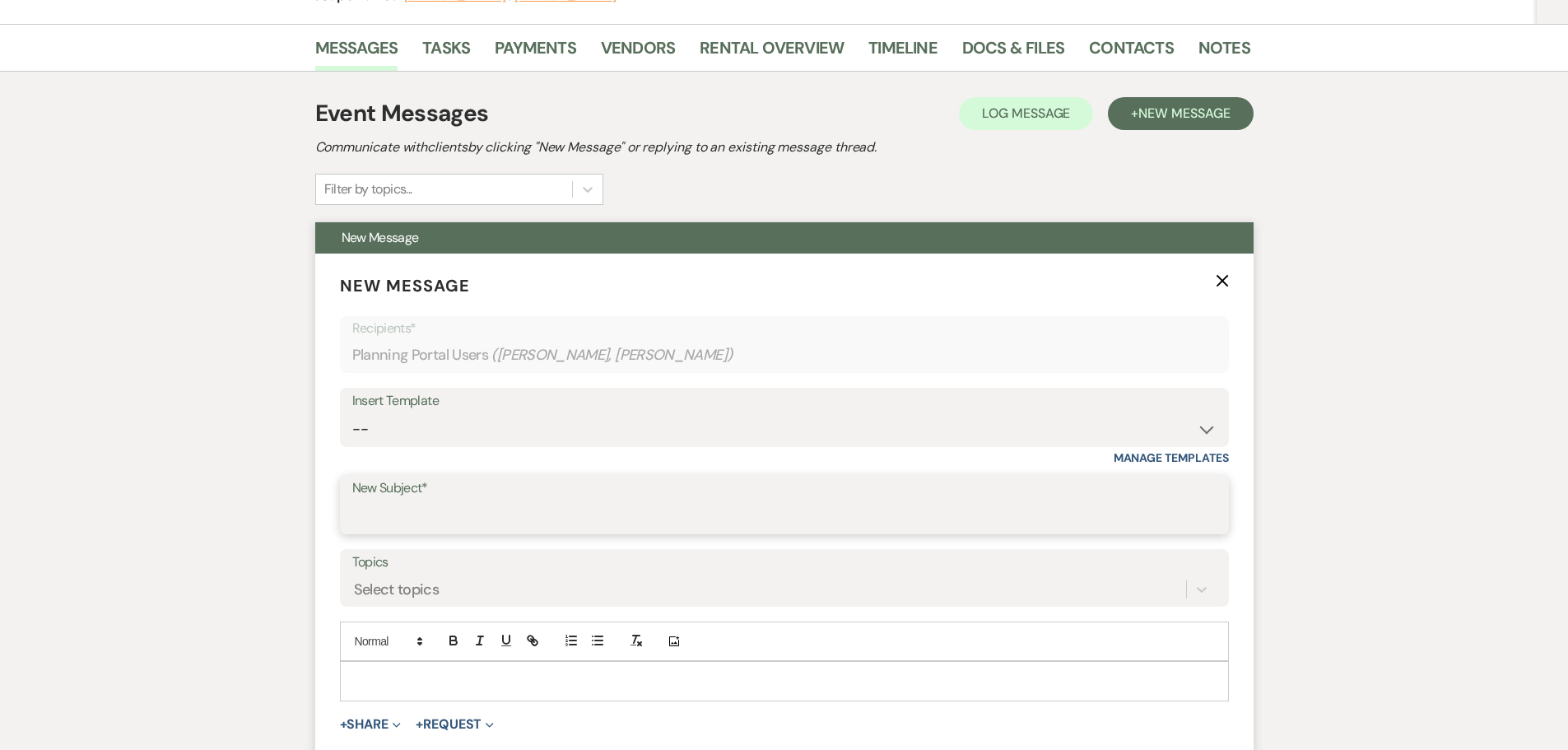
click at [397, 522] on input "New Subject*" at bounding box center [784, 516] width 864 height 32
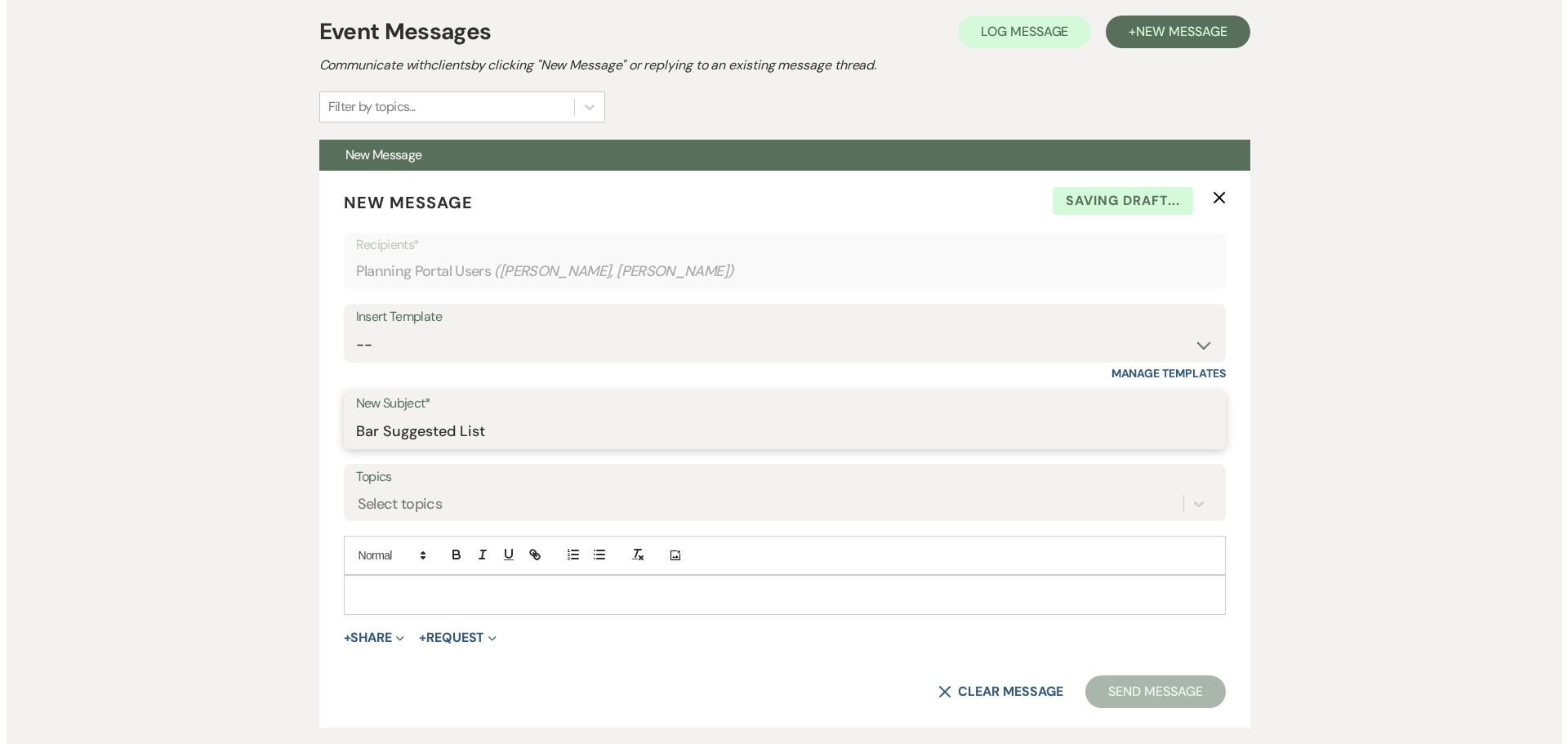
scroll to position [327, 0]
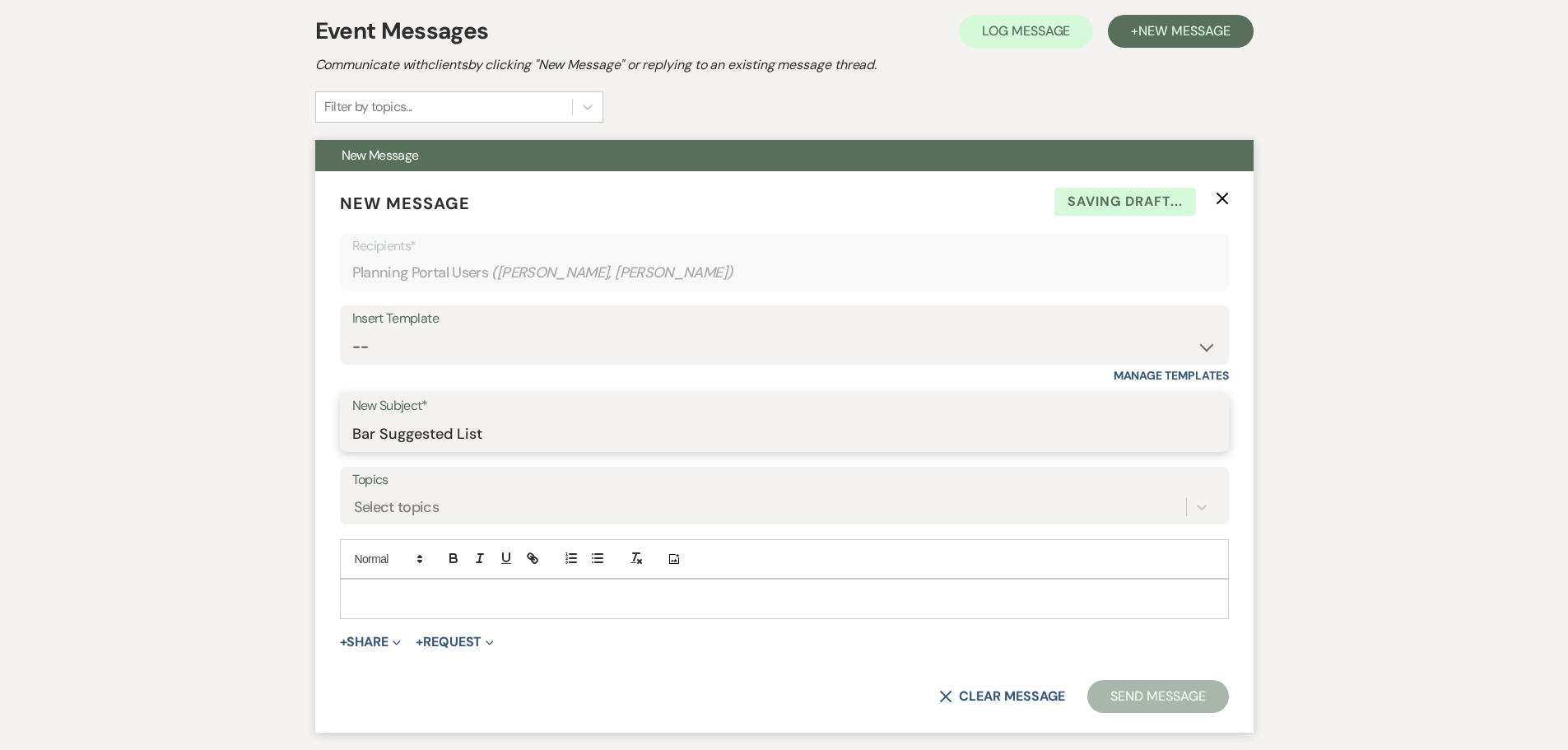
type input "Bar Suggested List"
drag, startPoint x: 359, startPoint y: 597, endPoint x: 364, endPoint y: 588, distance: 10.3
click at [362, 592] on p at bounding box center [784, 598] width 863 height 18
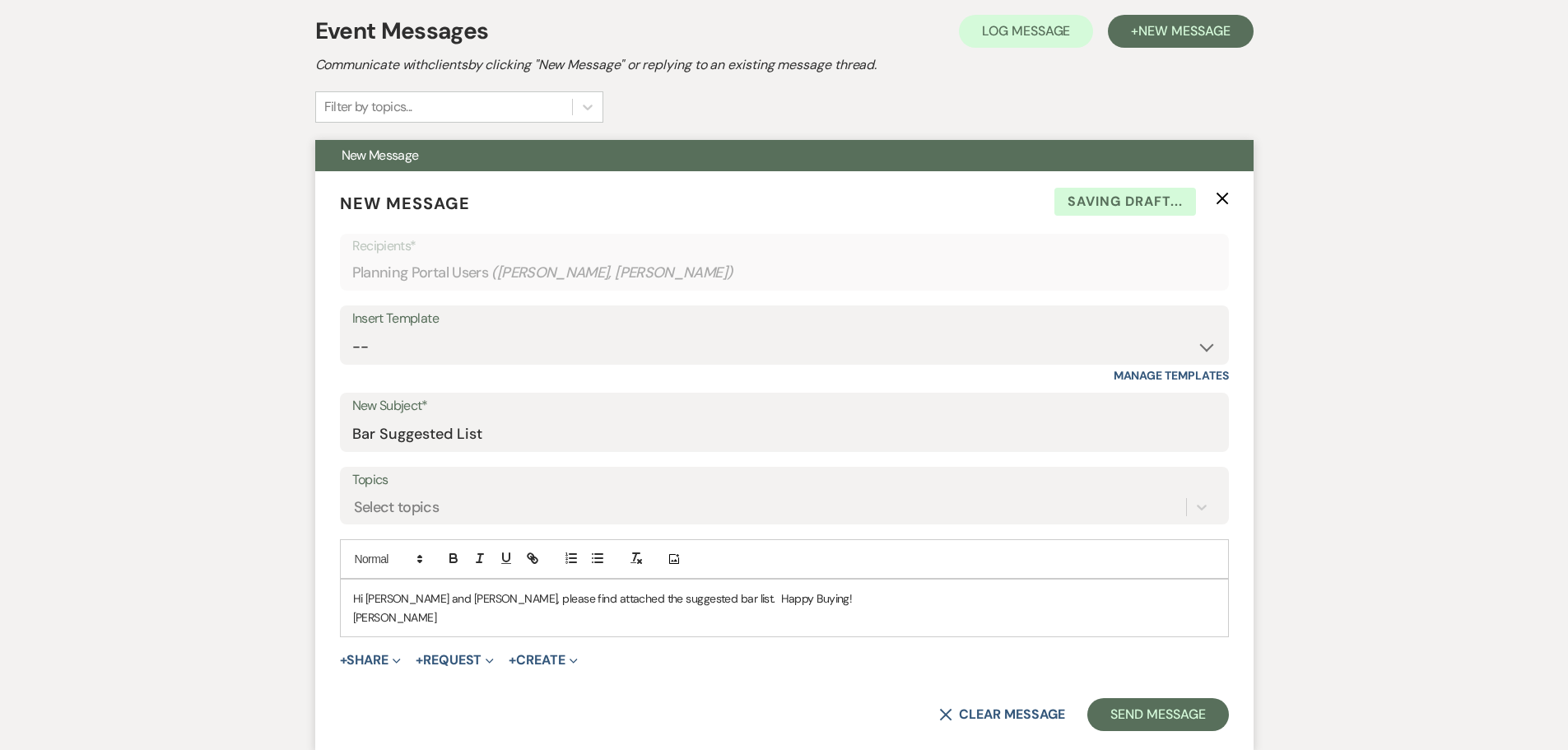
drag, startPoint x: 359, startPoint y: 656, endPoint x: 357, endPoint y: 648, distance: 8.2
click at [358, 654] on button "+ Share Expand" at bounding box center [371, 660] width 62 height 13
drag, startPoint x: 397, startPoint y: 686, endPoint x: 395, endPoint y: 674, distance: 12.2
click at [397, 682] on button "Doc Upload Documents" at bounding box center [456, 693] width 231 height 30
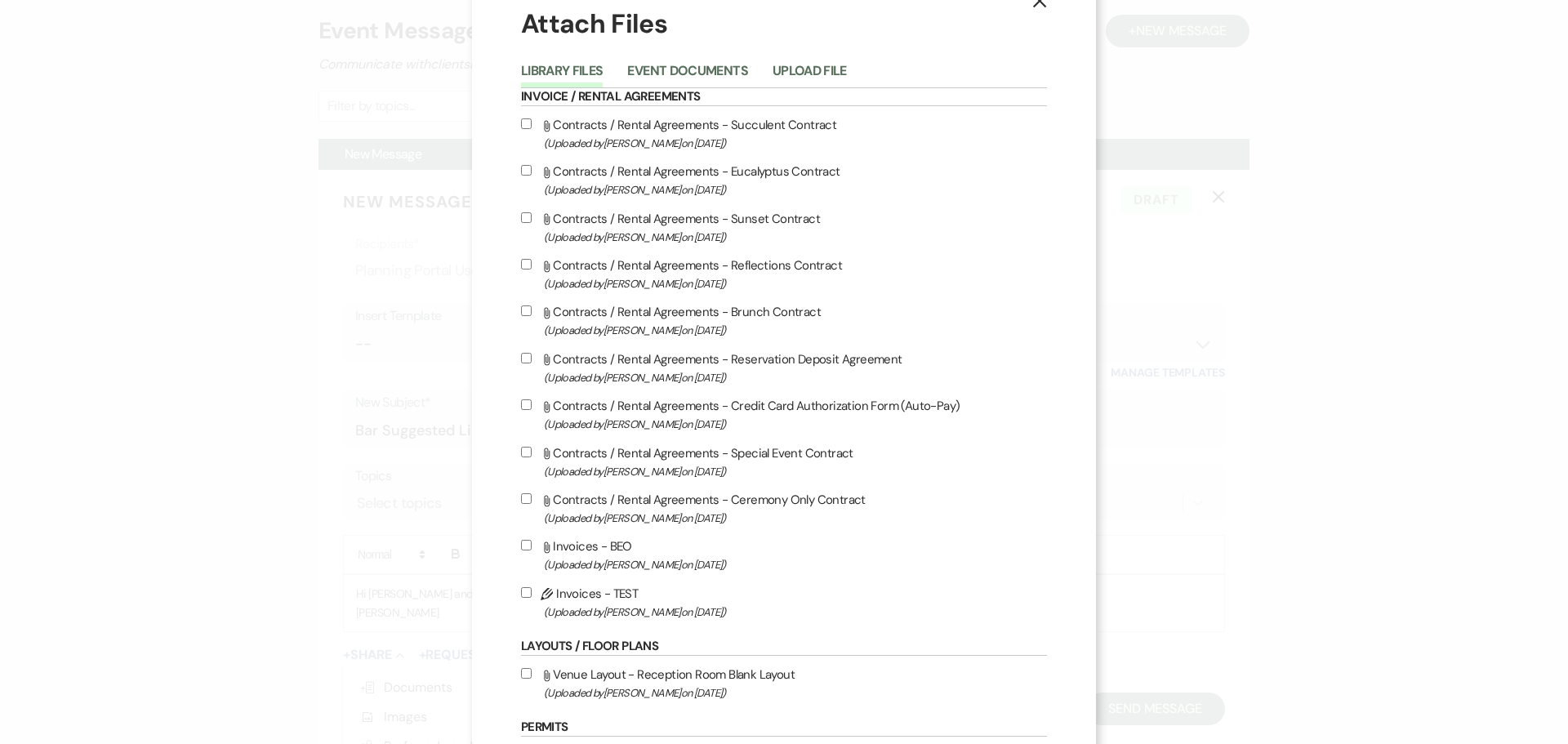
scroll to position [38, 0]
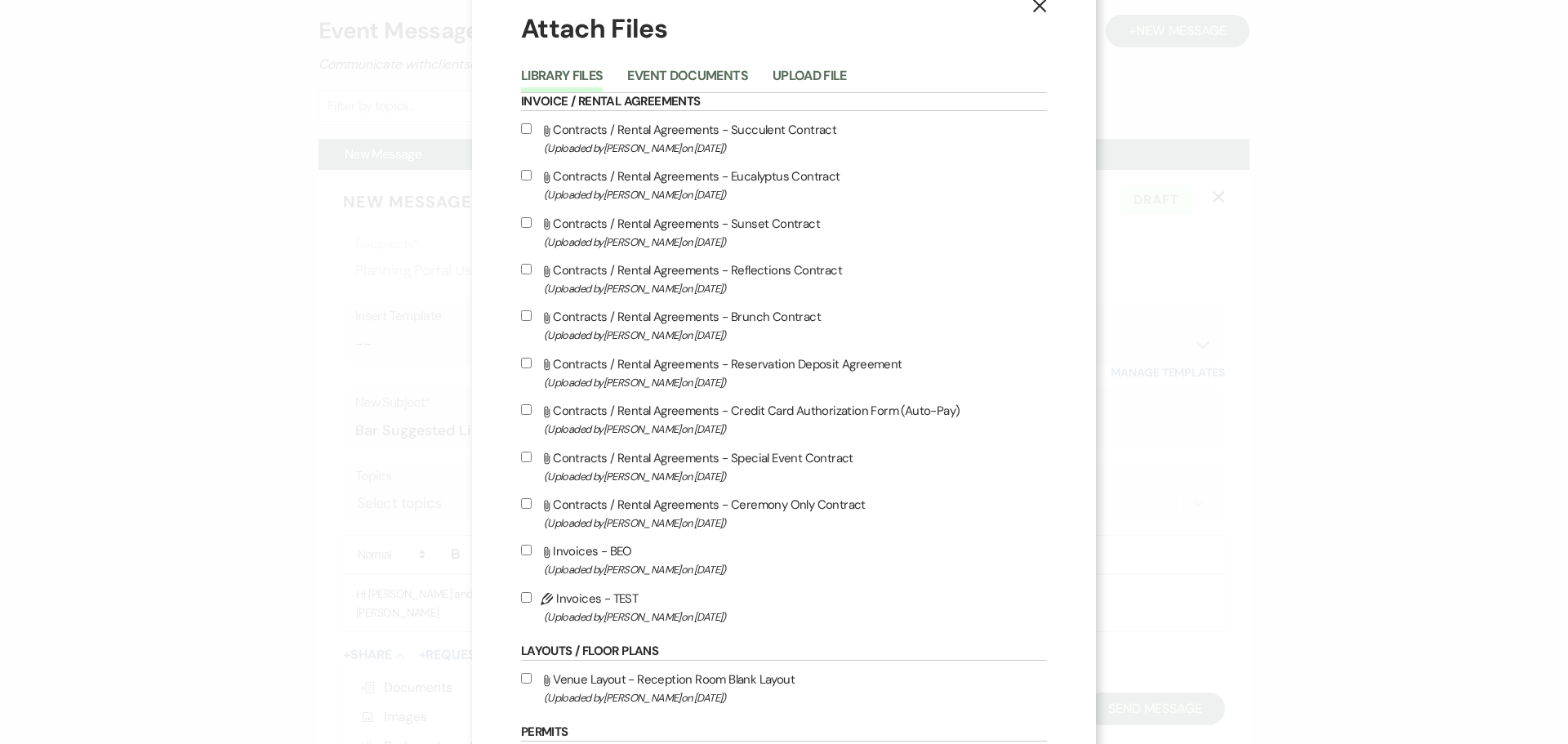
click at [560, 74] on button "Library Files" at bounding box center [562, 81] width 83 height 23
click at [784, 74] on button "Upload File" at bounding box center [809, 81] width 74 height 23
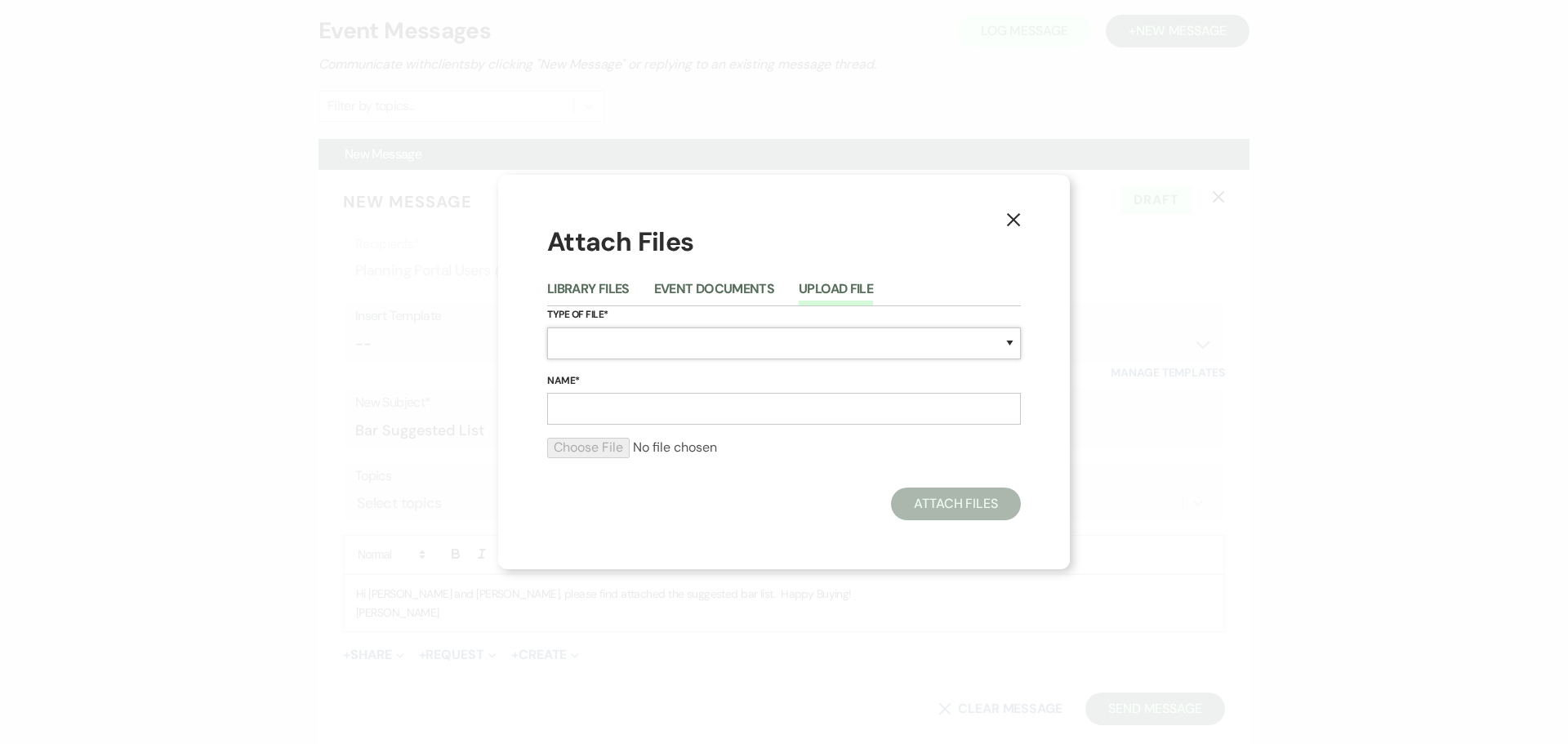
click at [1010, 341] on select "Special Event Insurance Vendor Certificate of Insurance Contracts / Rental Agre…" at bounding box center [783, 343] width 473 height 32
select select "21"
click at [547, 328] on select "Special Event Insurance Vendor Certificate of Insurance Contracts / Rental Agre…" at bounding box center [783, 343] width 473 height 32
click at [568, 411] on input "Name*" at bounding box center [783, 408] width 473 height 32
click at [585, 402] on input "Name*" at bounding box center [783, 408] width 473 height 32
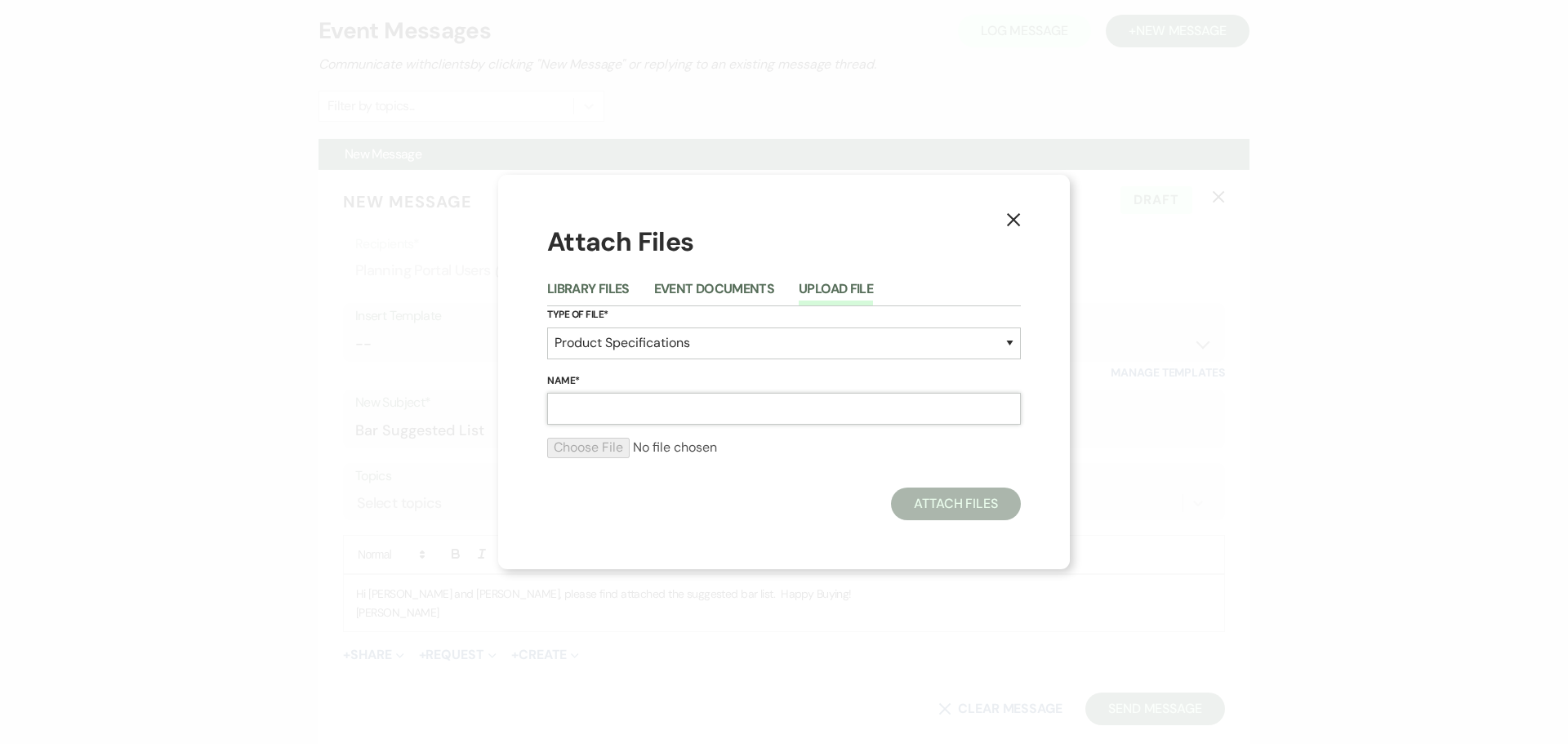
type input "a"
type input "[PERSON_NAME]"
click at [585, 448] on input "file" at bounding box center [783, 447] width 473 height 20
type input "C:\fakepath\Bar Service Reccommended Quantities.pdf"
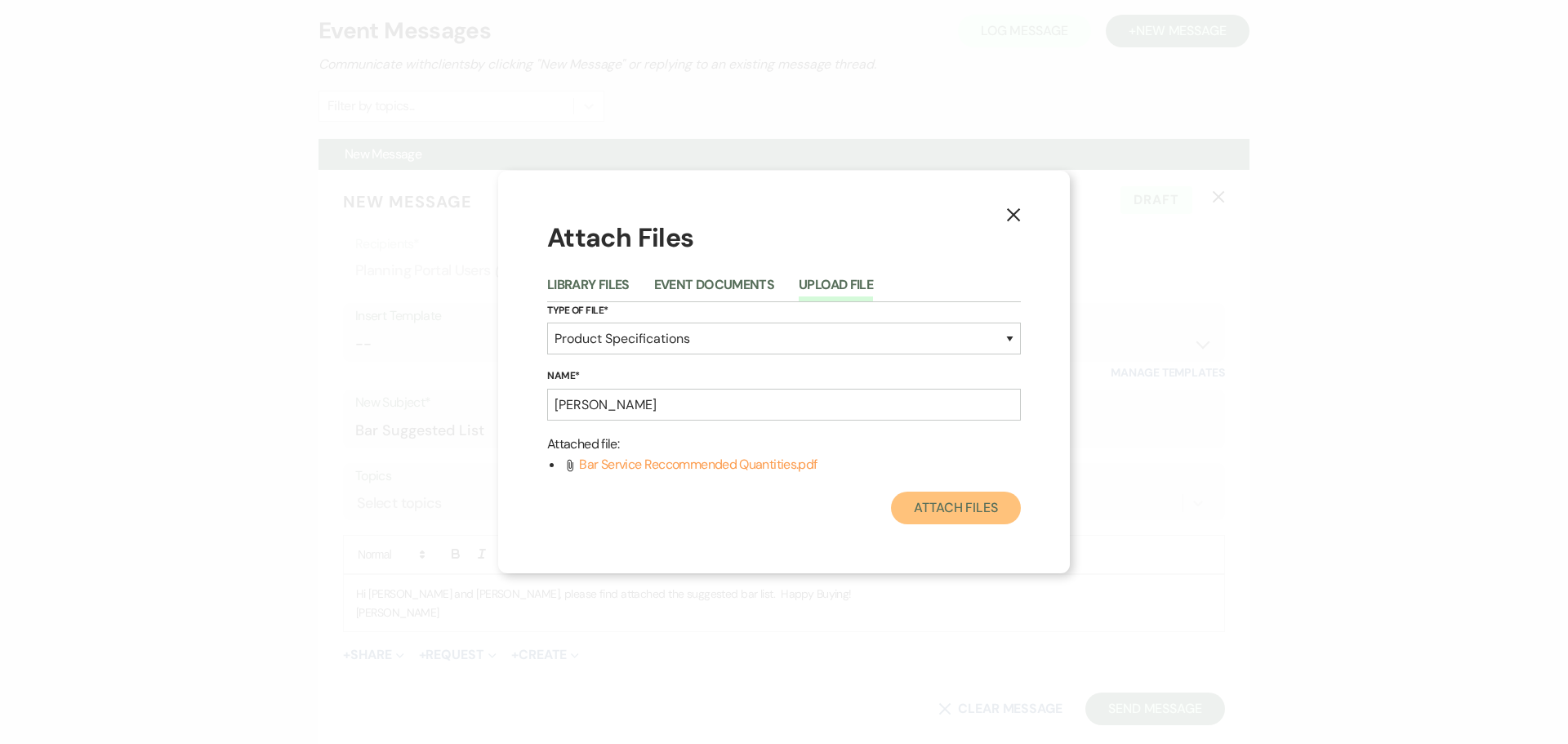
click at [941, 508] on button "Attach Files" at bounding box center [956, 508] width 130 height 33
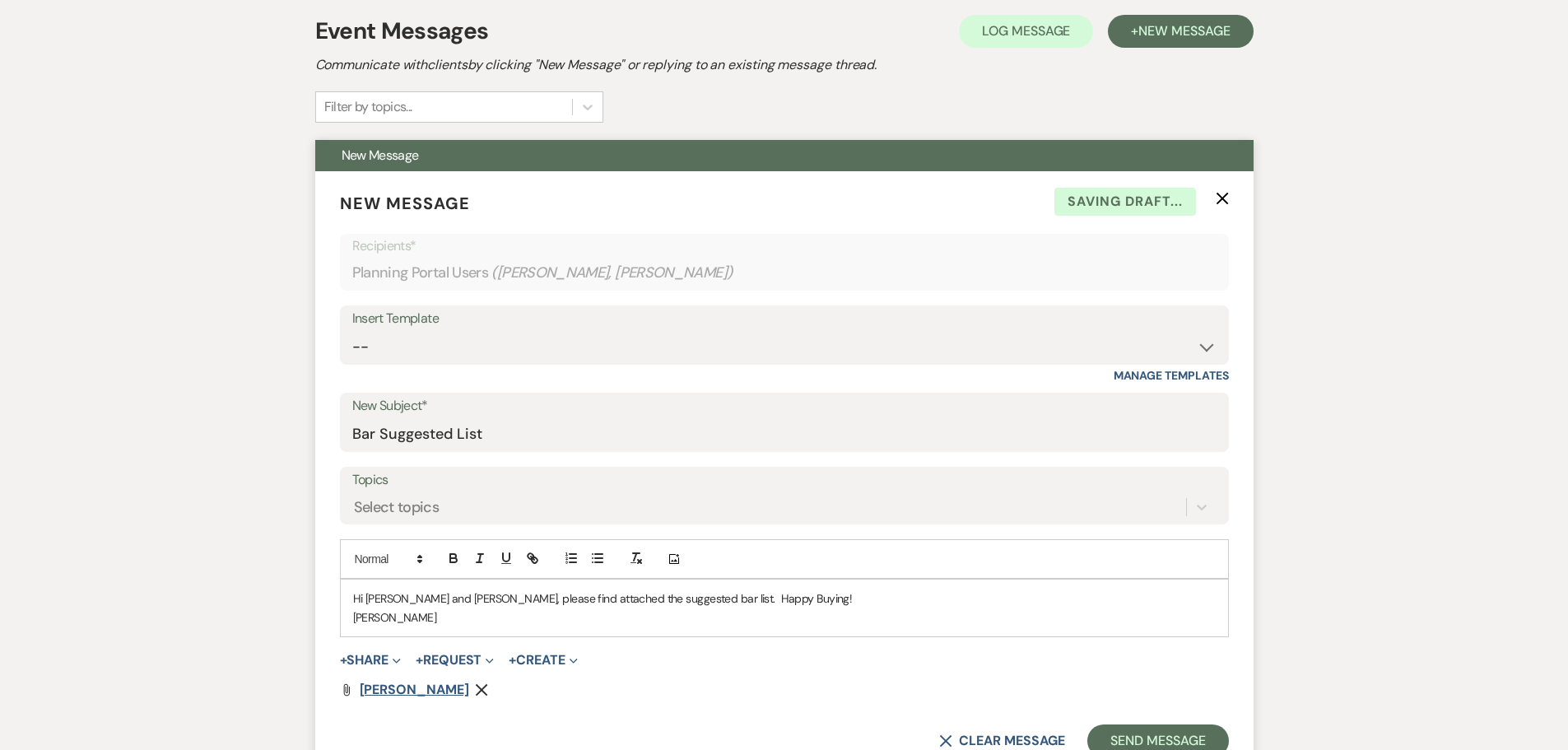
click at [396, 685] on span "[PERSON_NAME]" at bounding box center [414, 689] width 110 height 17
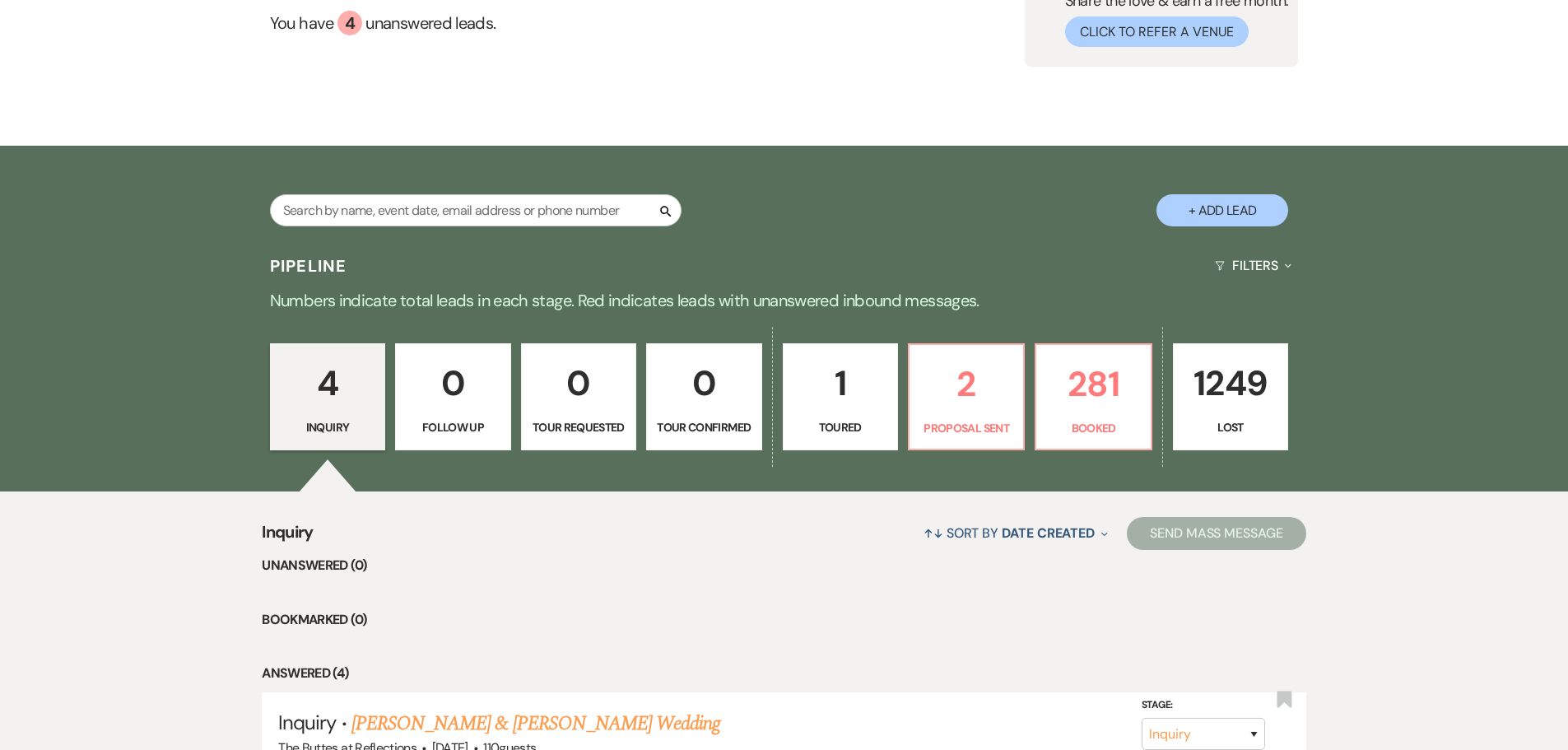
scroll to position [165, 0]
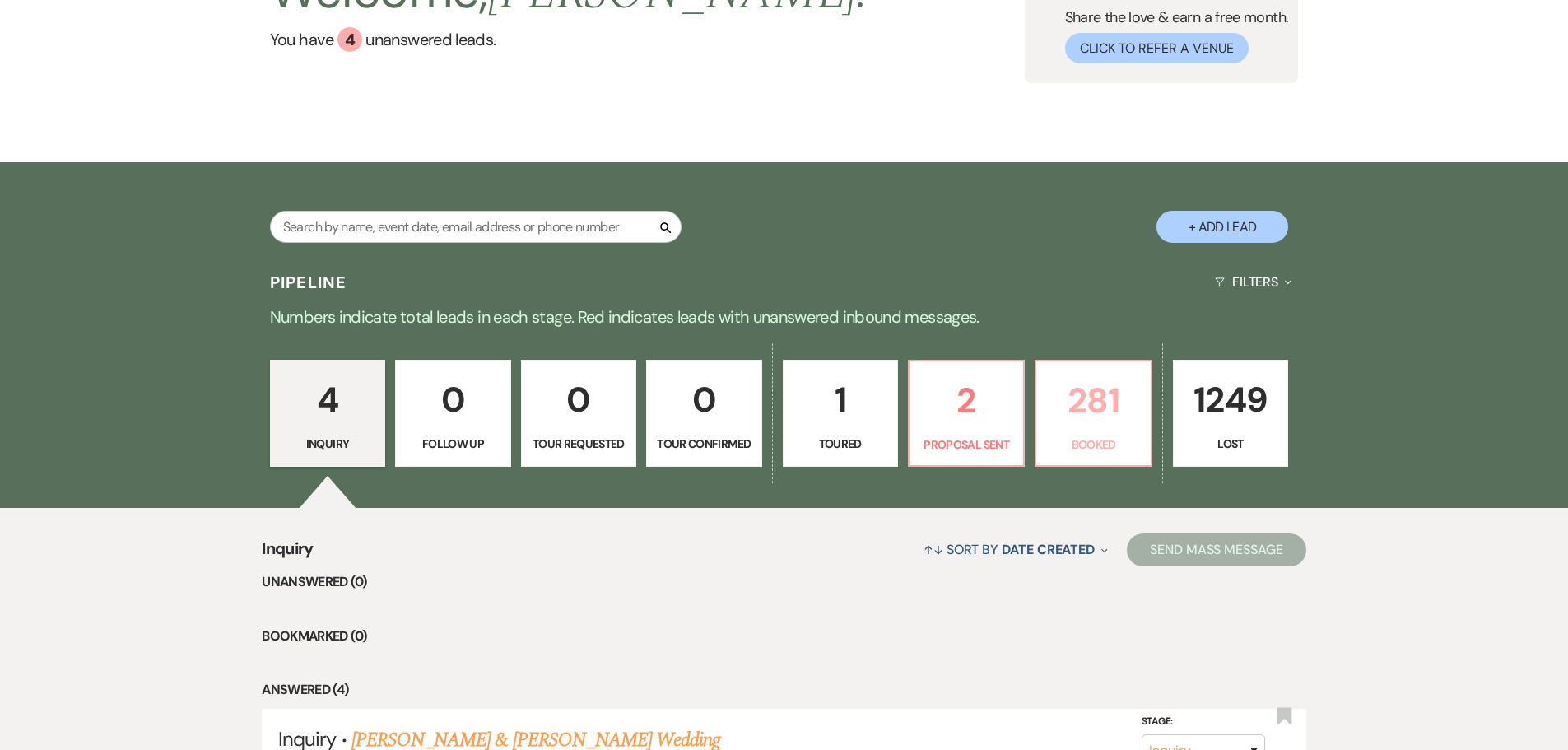
click at [1099, 410] on p "281" at bounding box center [1093, 401] width 94 height 55
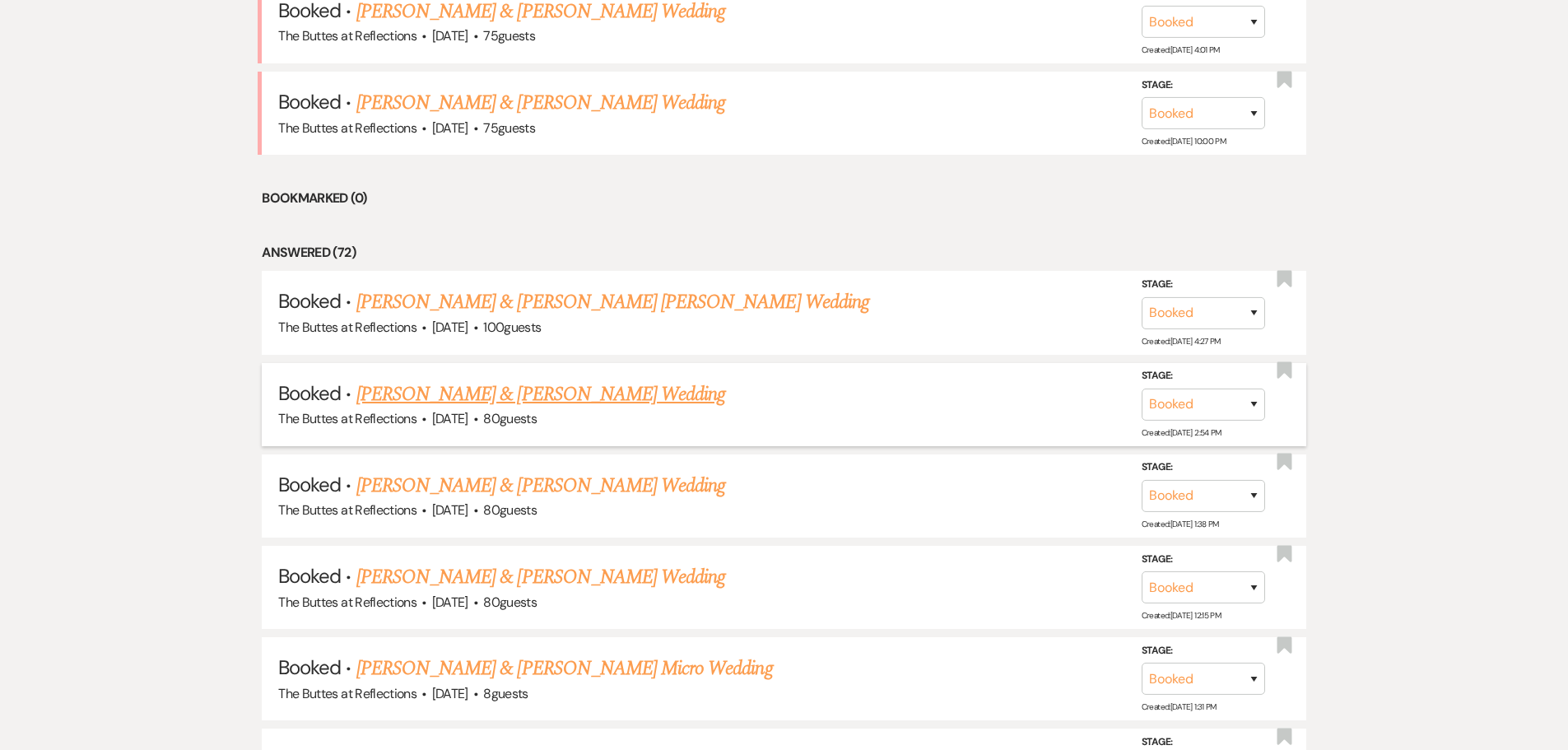
scroll to position [906, 0]
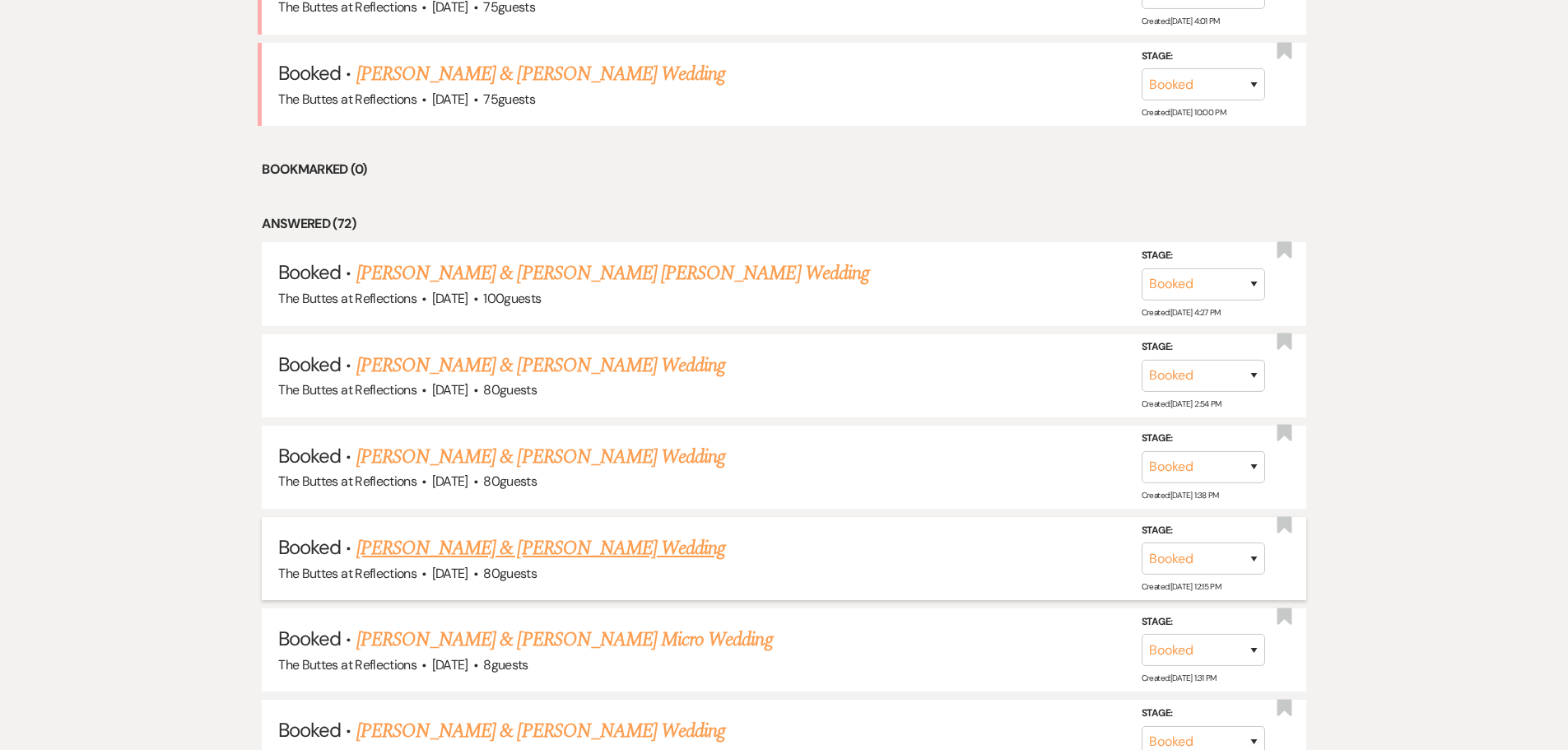
click at [453, 545] on link "[PERSON_NAME] & [PERSON_NAME] Wedding" at bounding box center [541, 548] width 369 height 30
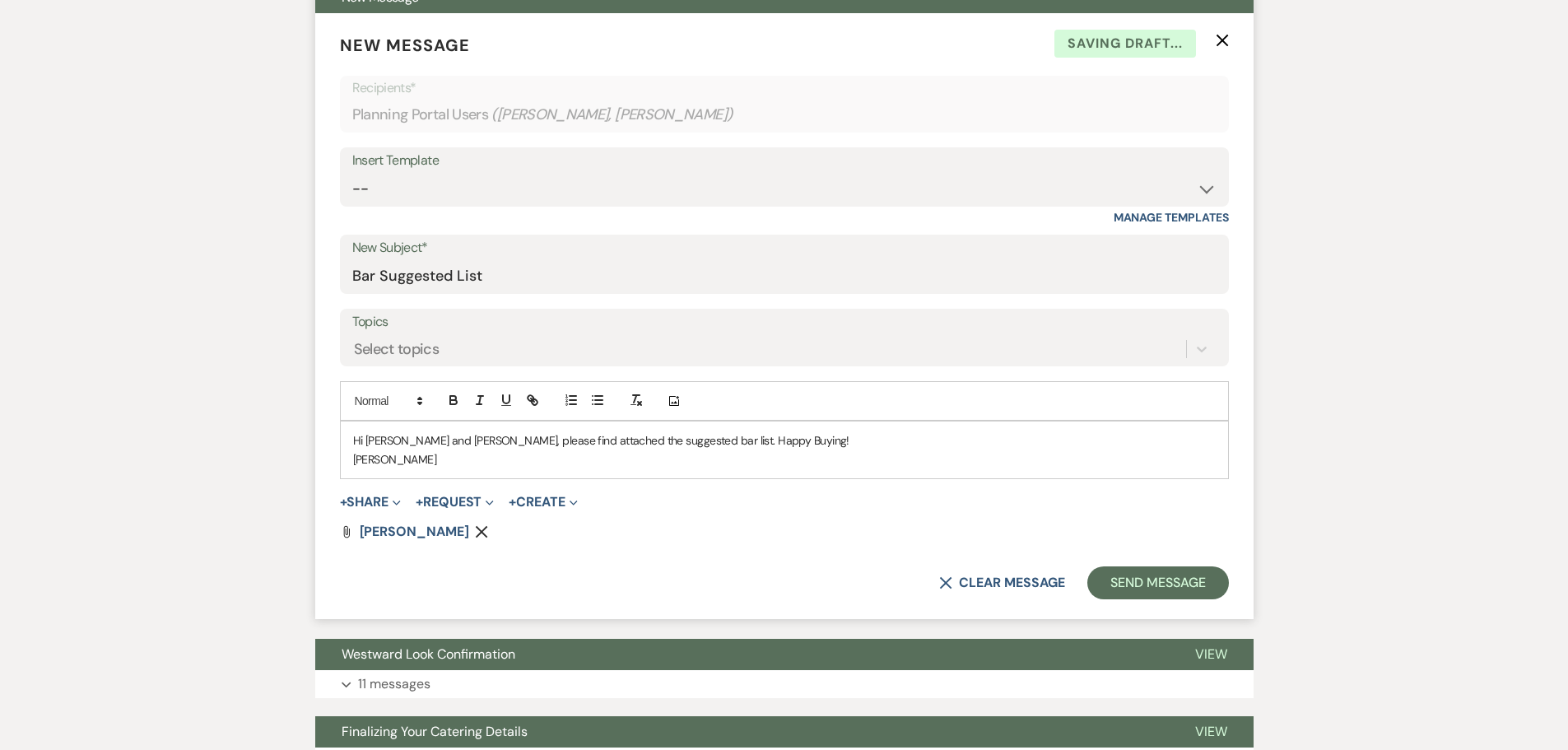
scroll to position [494, 0]
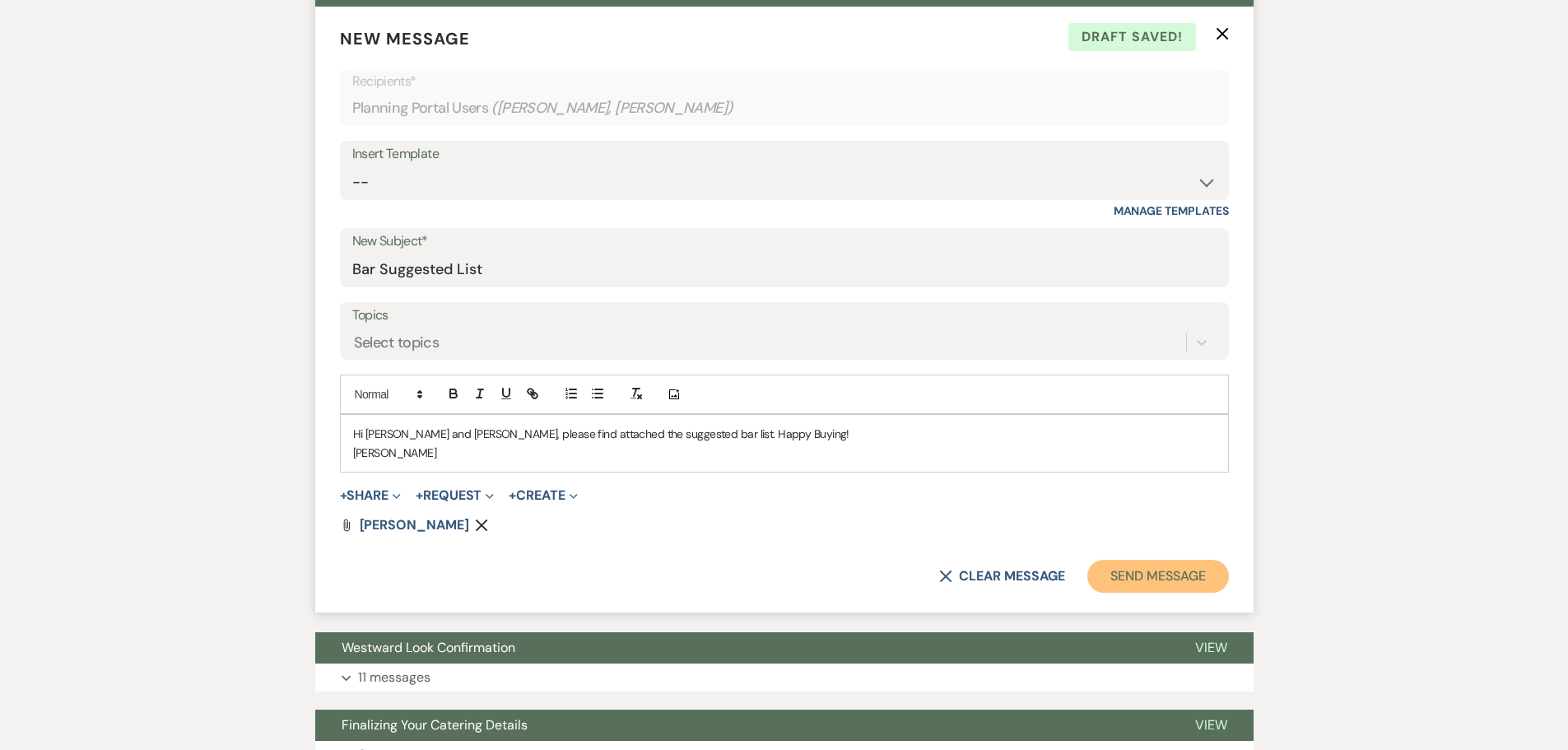
click at [1123, 569] on button "Send Message" at bounding box center [1158, 576] width 141 height 33
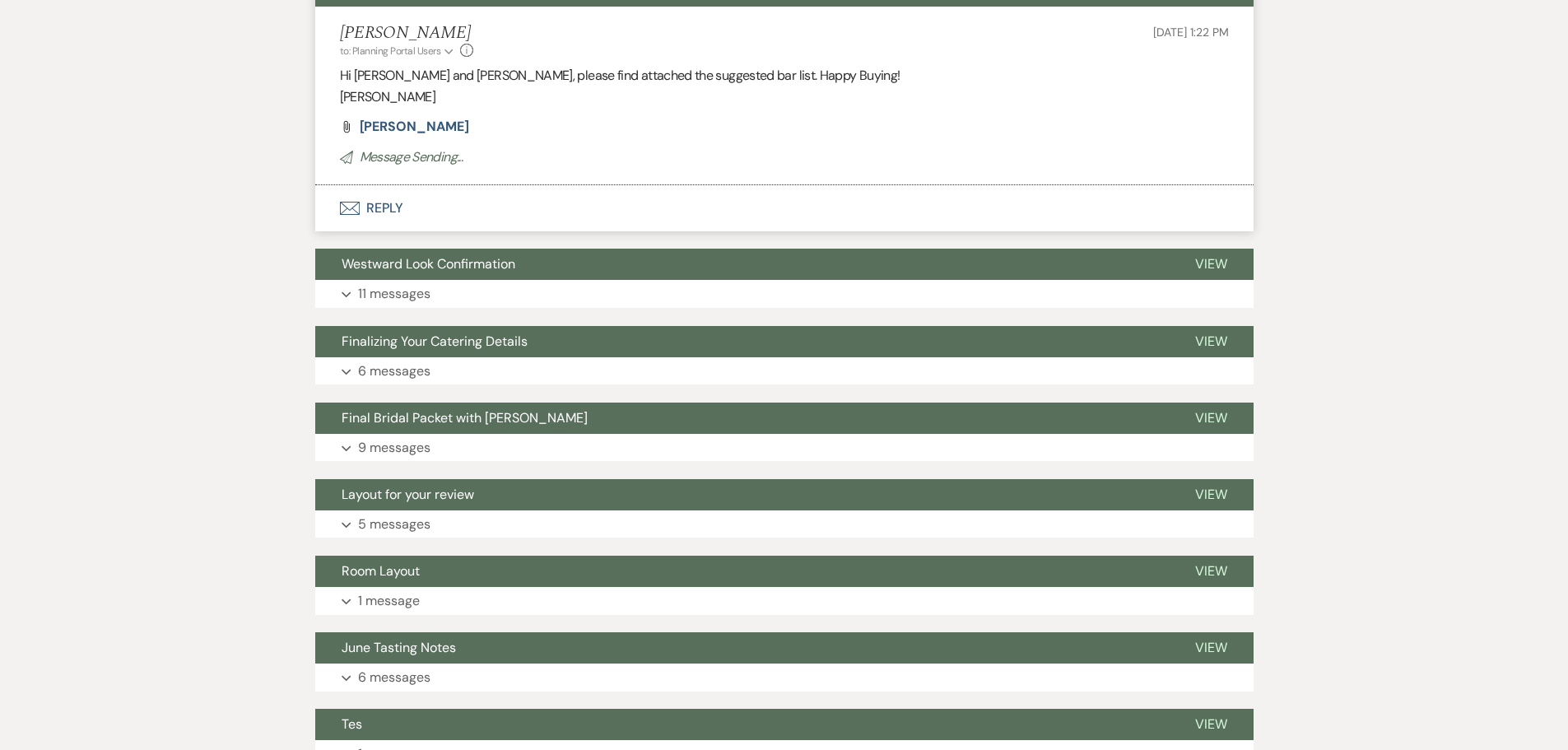
scroll to position [0, 0]
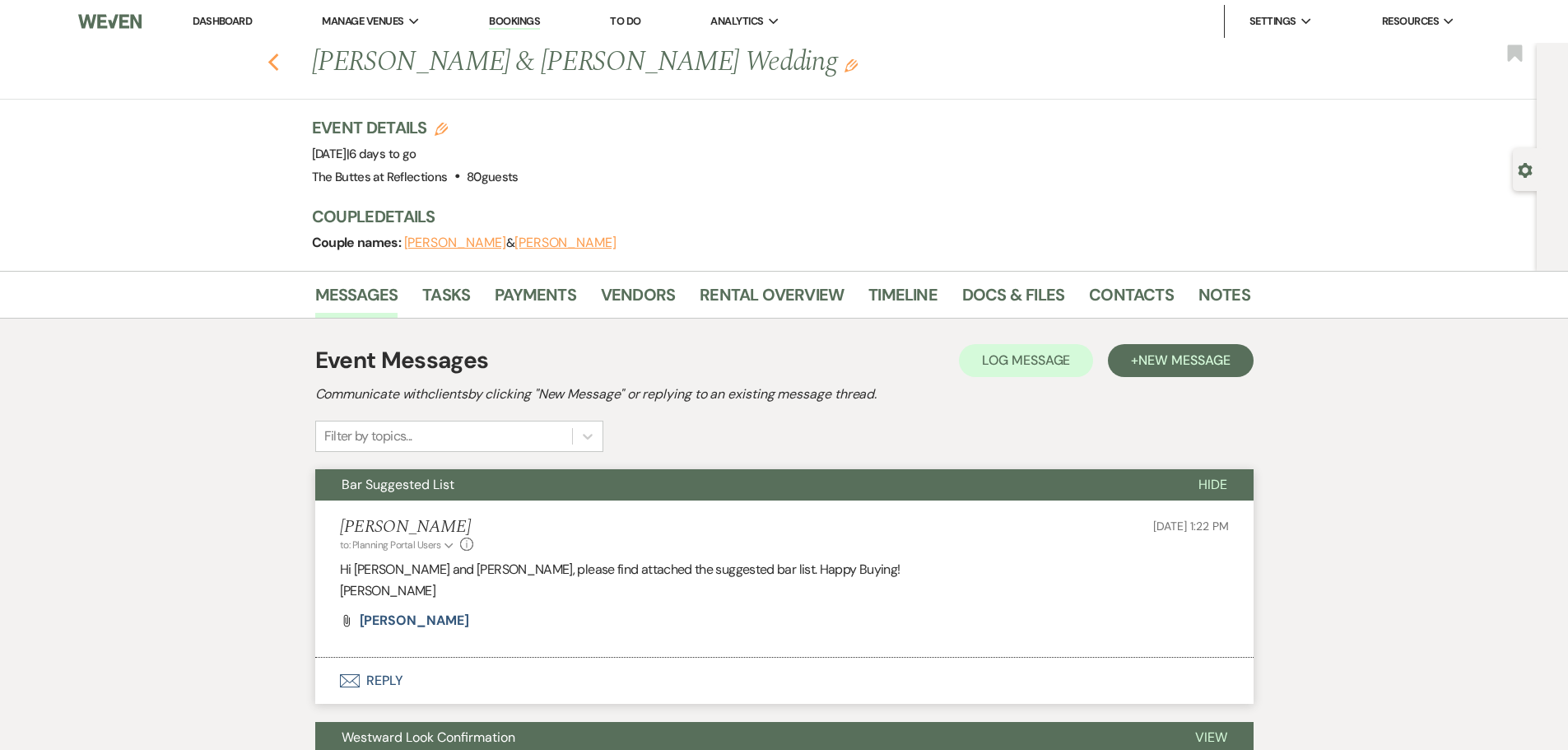
click at [278, 59] on use "button" at bounding box center [273, 63] width 11 height 18
